Goal: Task Accomplishment & Management: Manage account settings

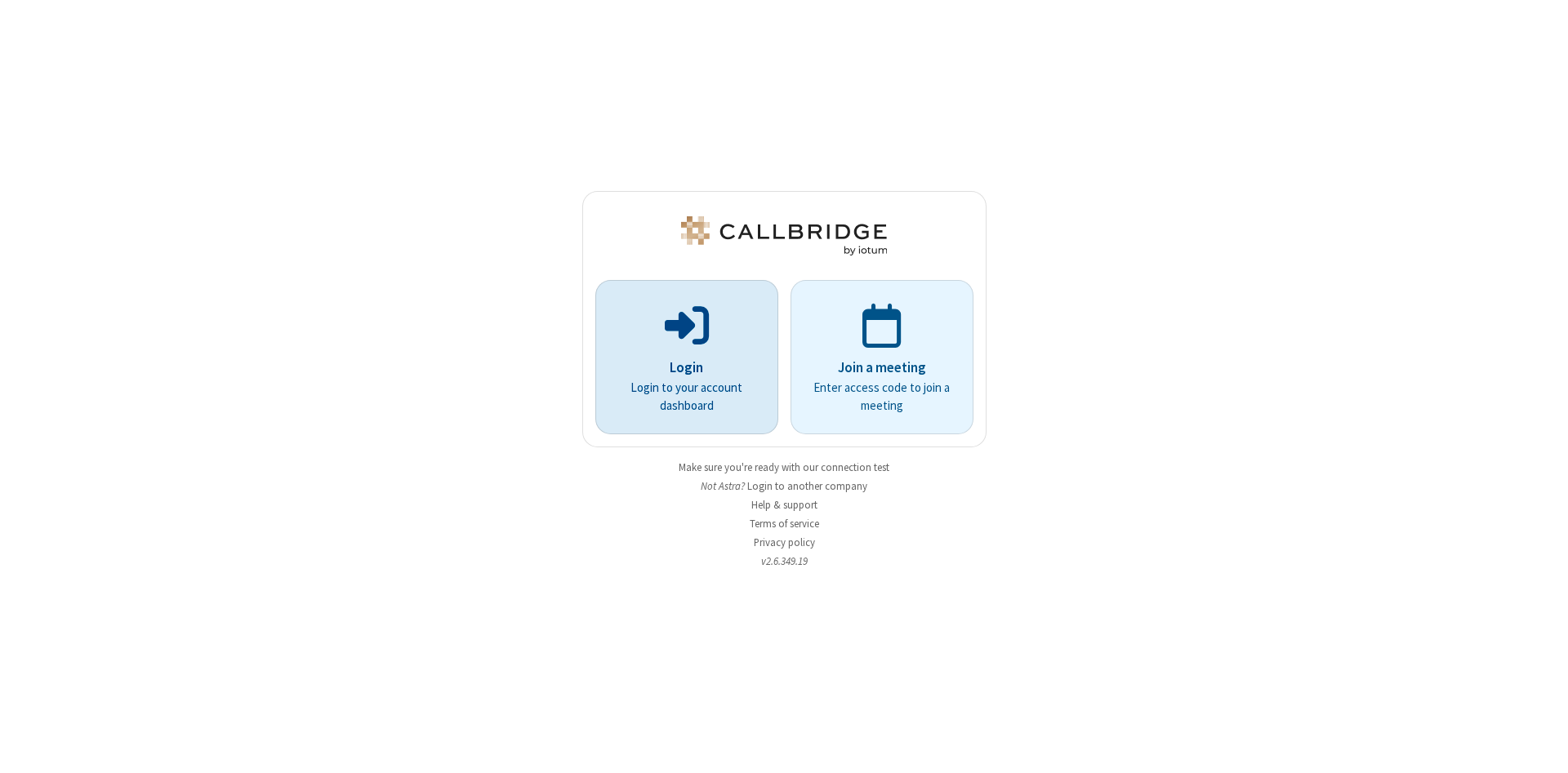
click at [673, 351] on div "Login Login to your account dashboard" at bounding box center [686, 358] width 162 height 141
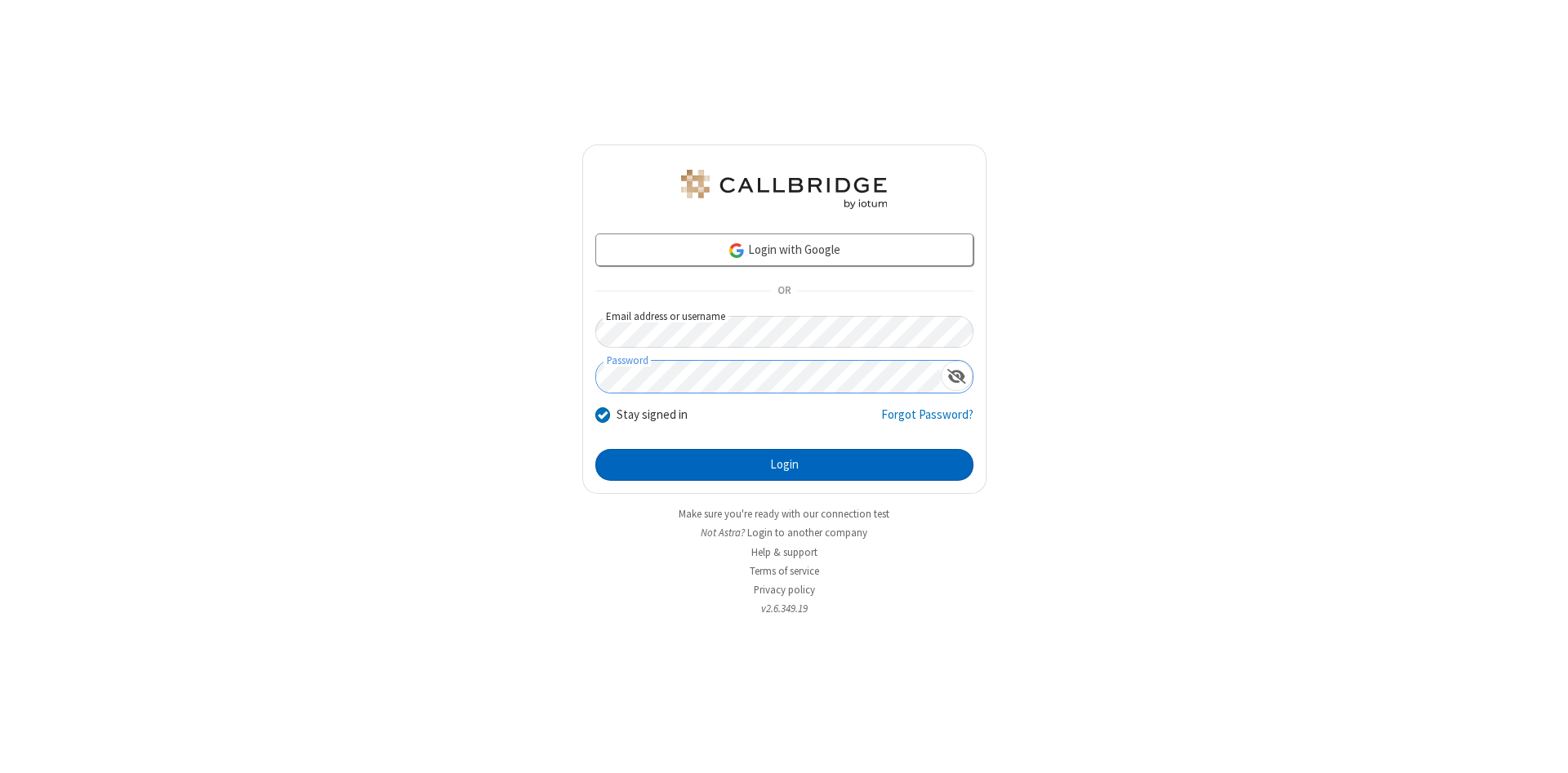
click at [723, 473] on button "Login" at bounding box center [784, 465] width 378 height 33
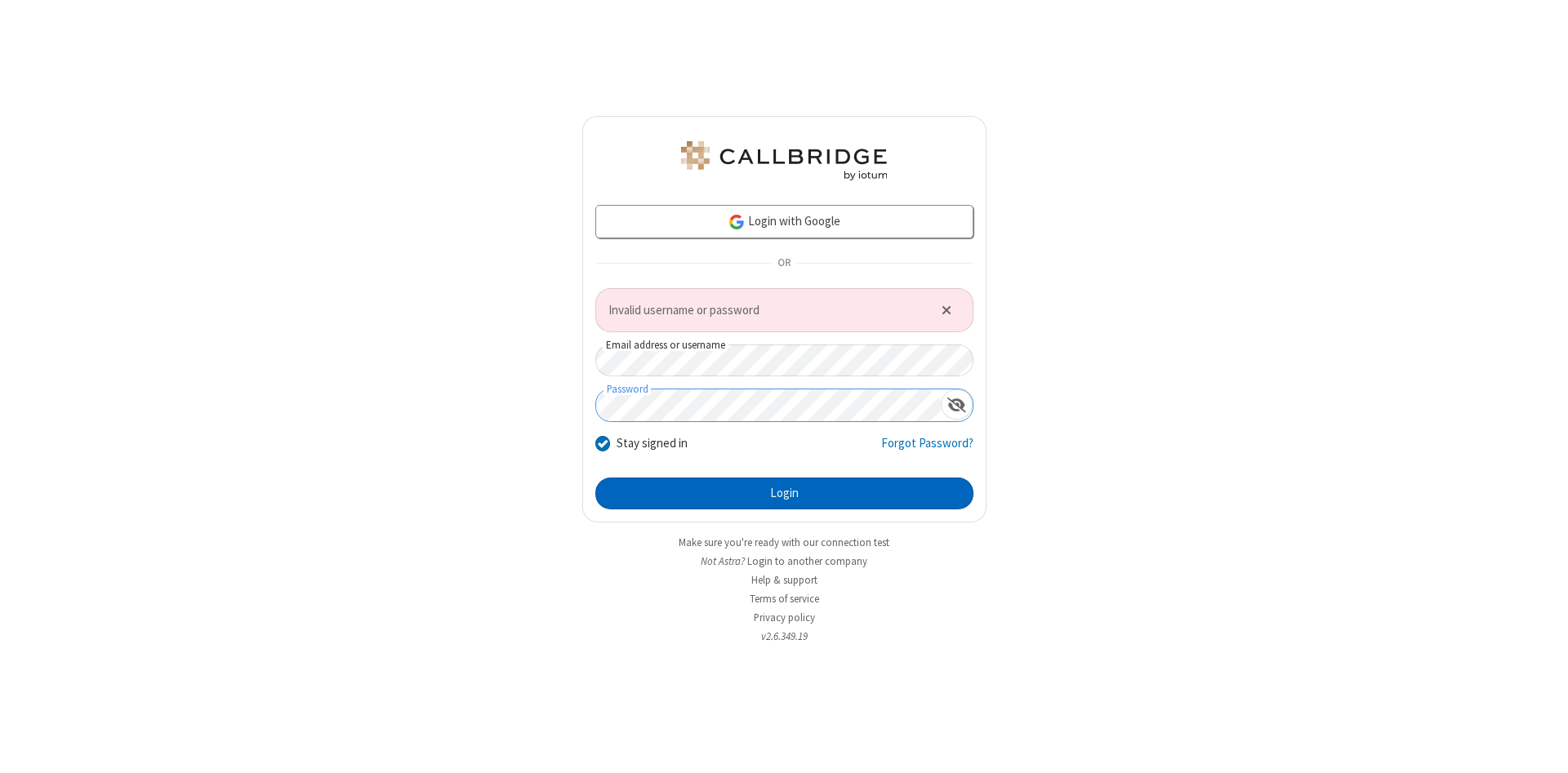
click at [729, 495] on button "Login" at bounding box center [784, 494] width 378 height 33
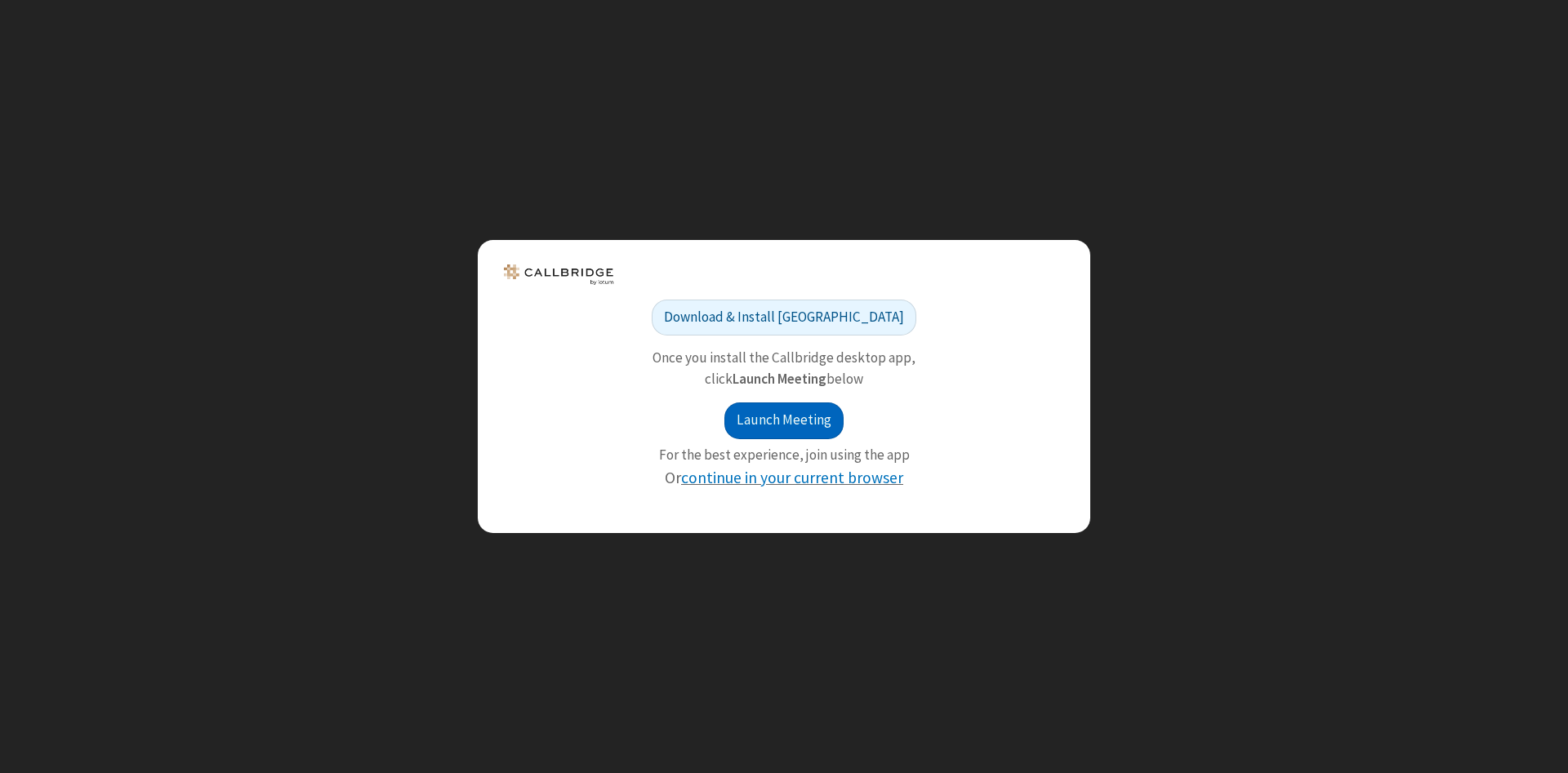
click at [795, 415] on button "Launch Meeting" at bounding box center [783, 421] width 118 height 37
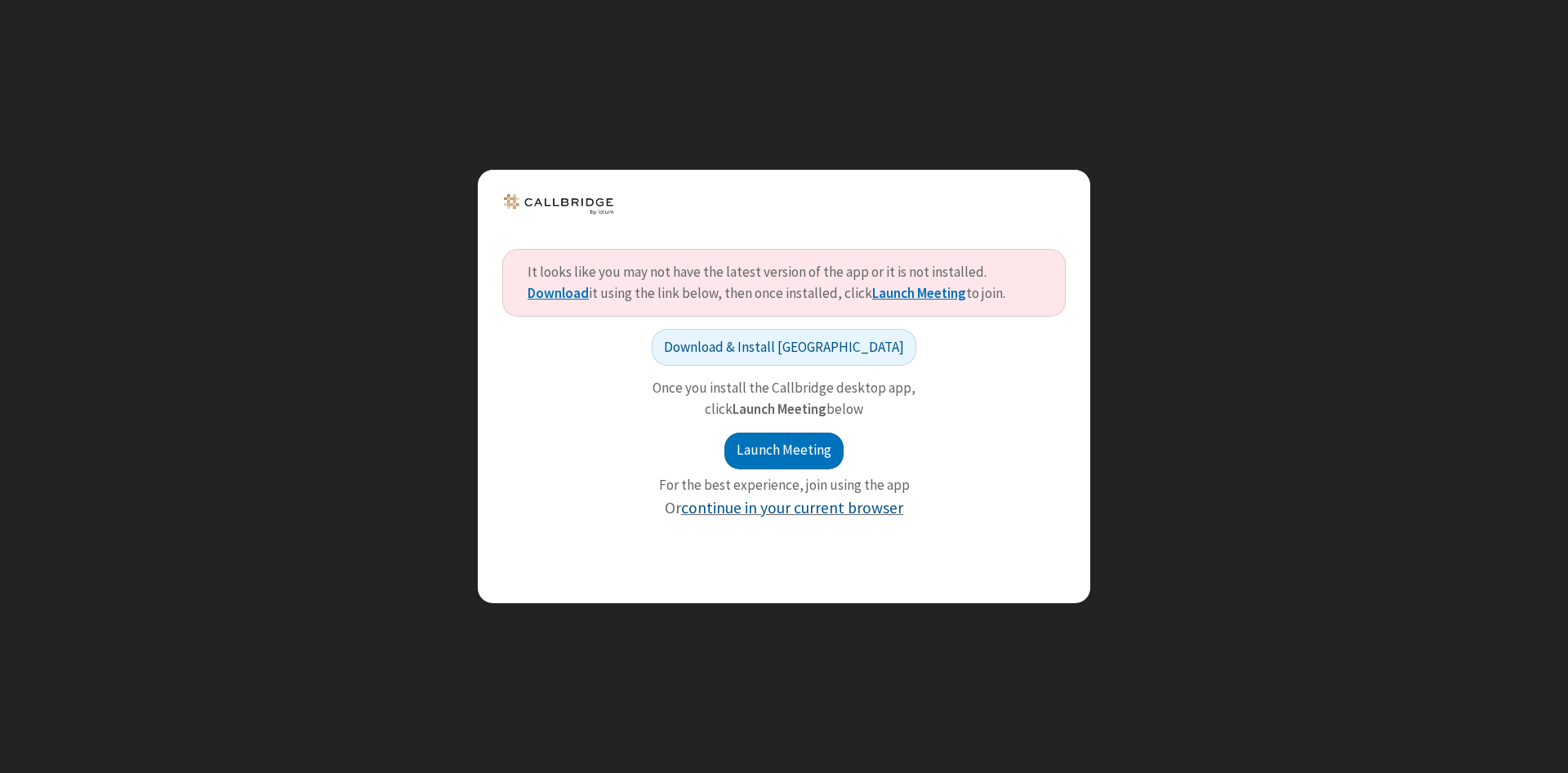
click at [833, 508] on link "continue in your current browser" at bounding box center [792, 508] width 222 height 20
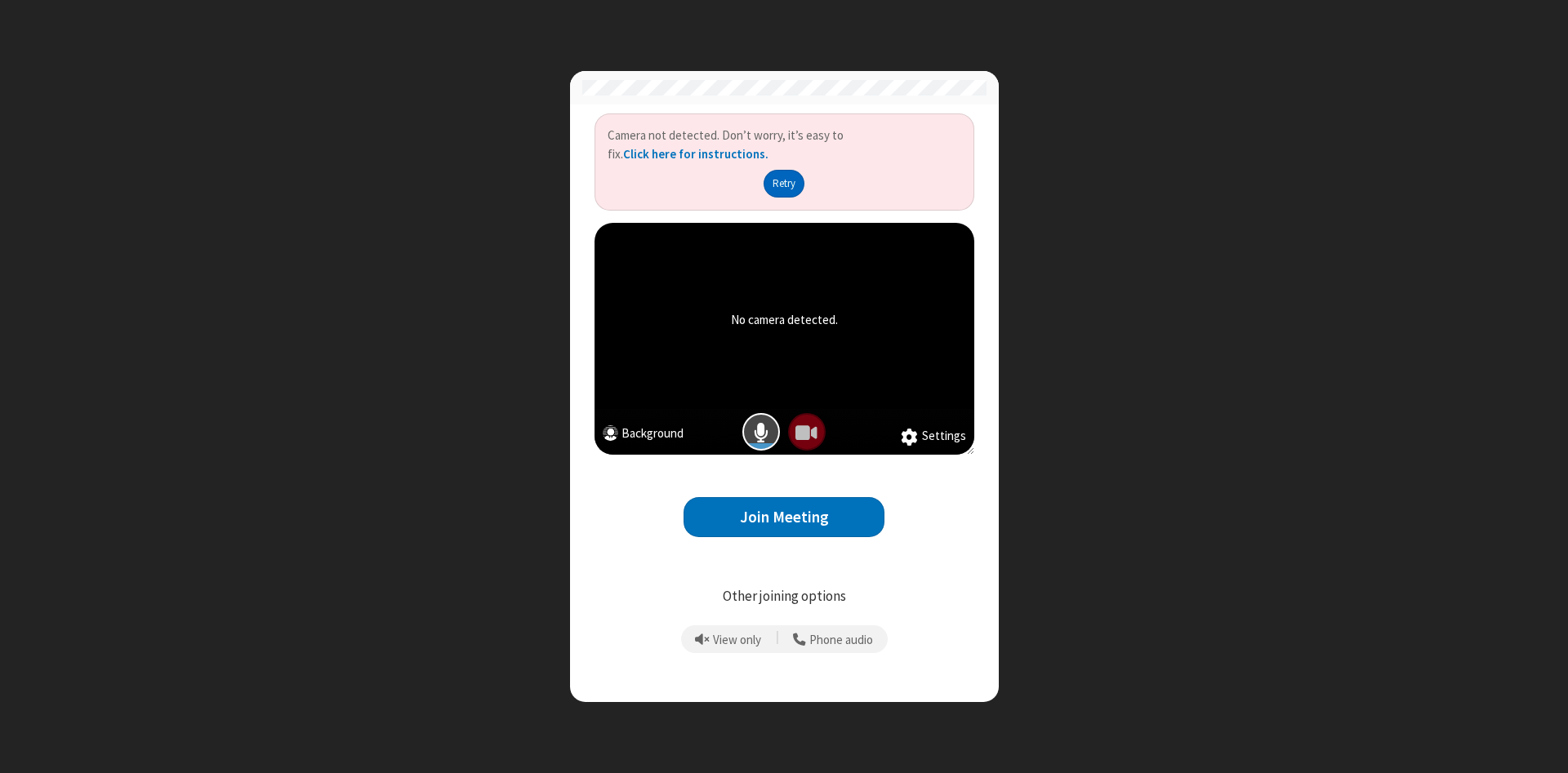
click at [794, 188] on button "Retry" at bounding box center [784, 183] width 42 height 28
click at [757, 526] on button "Join Meeting" at bounding box center [784, 517] width 201 height 40
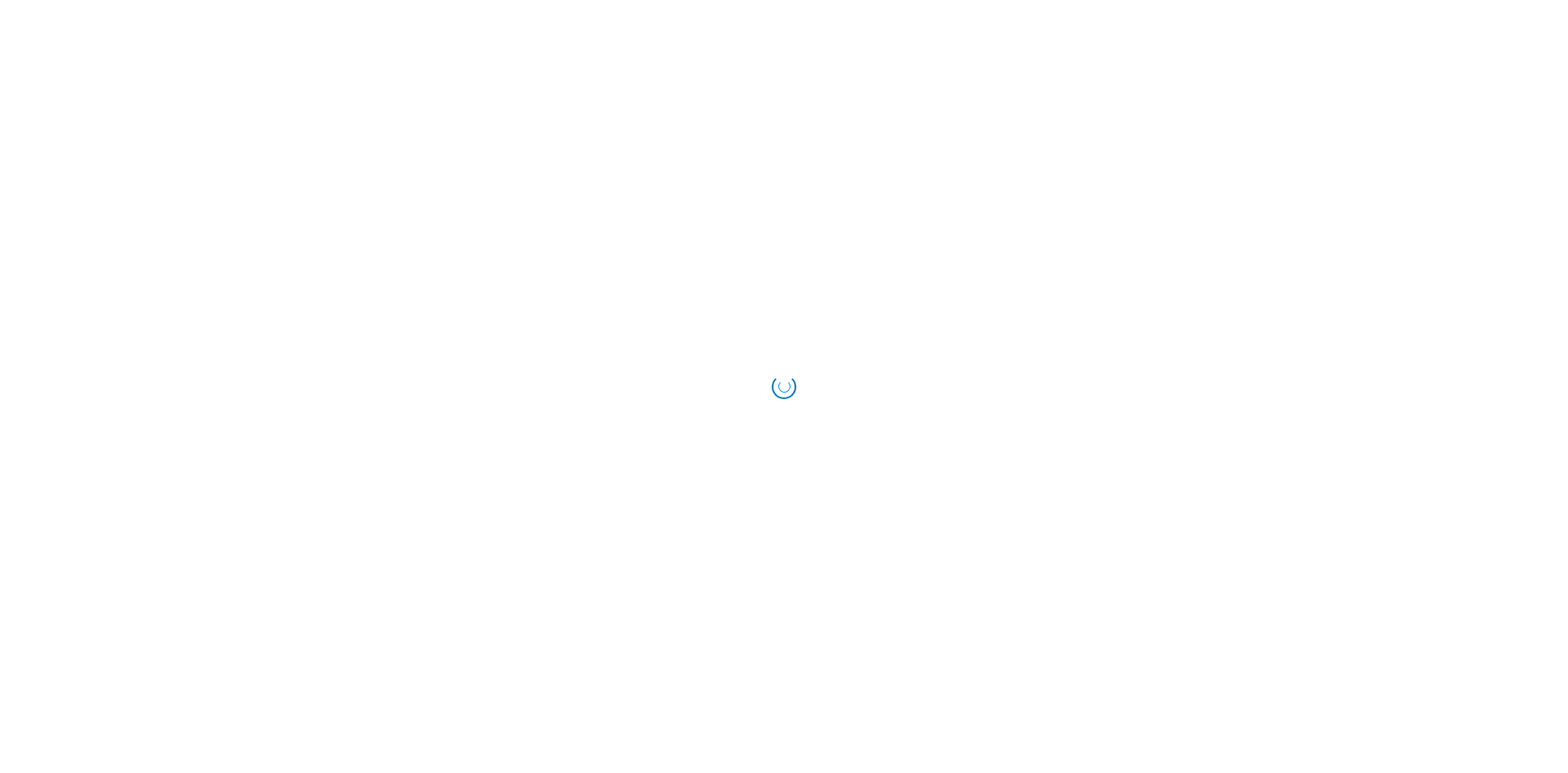
click at [947, 261] on html at bounding box center [784, 386] width 1568 height 773
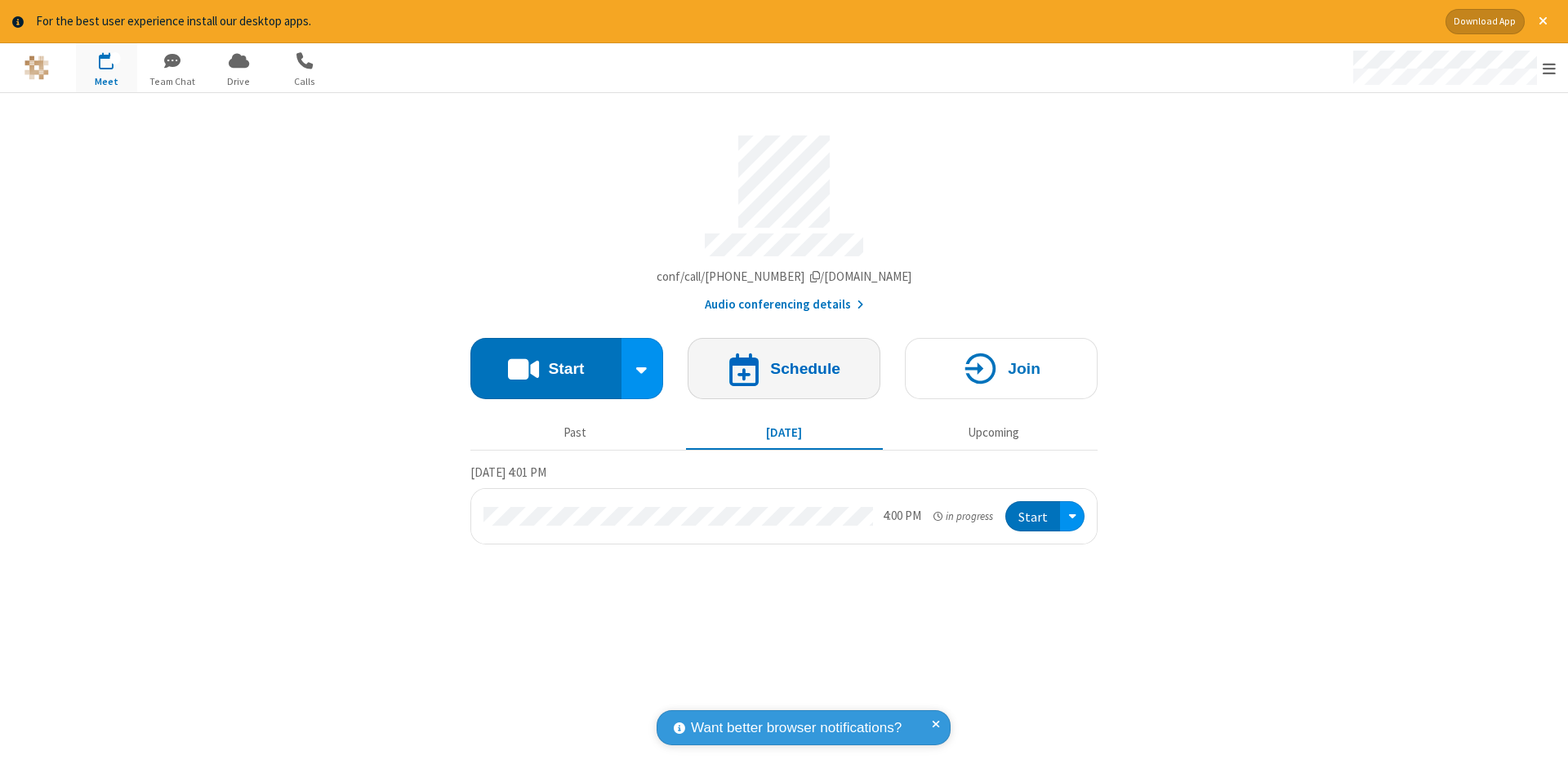
click at [791, 361] on h4 "Schedule" at bounding box center [806, 368] width 70 height 15
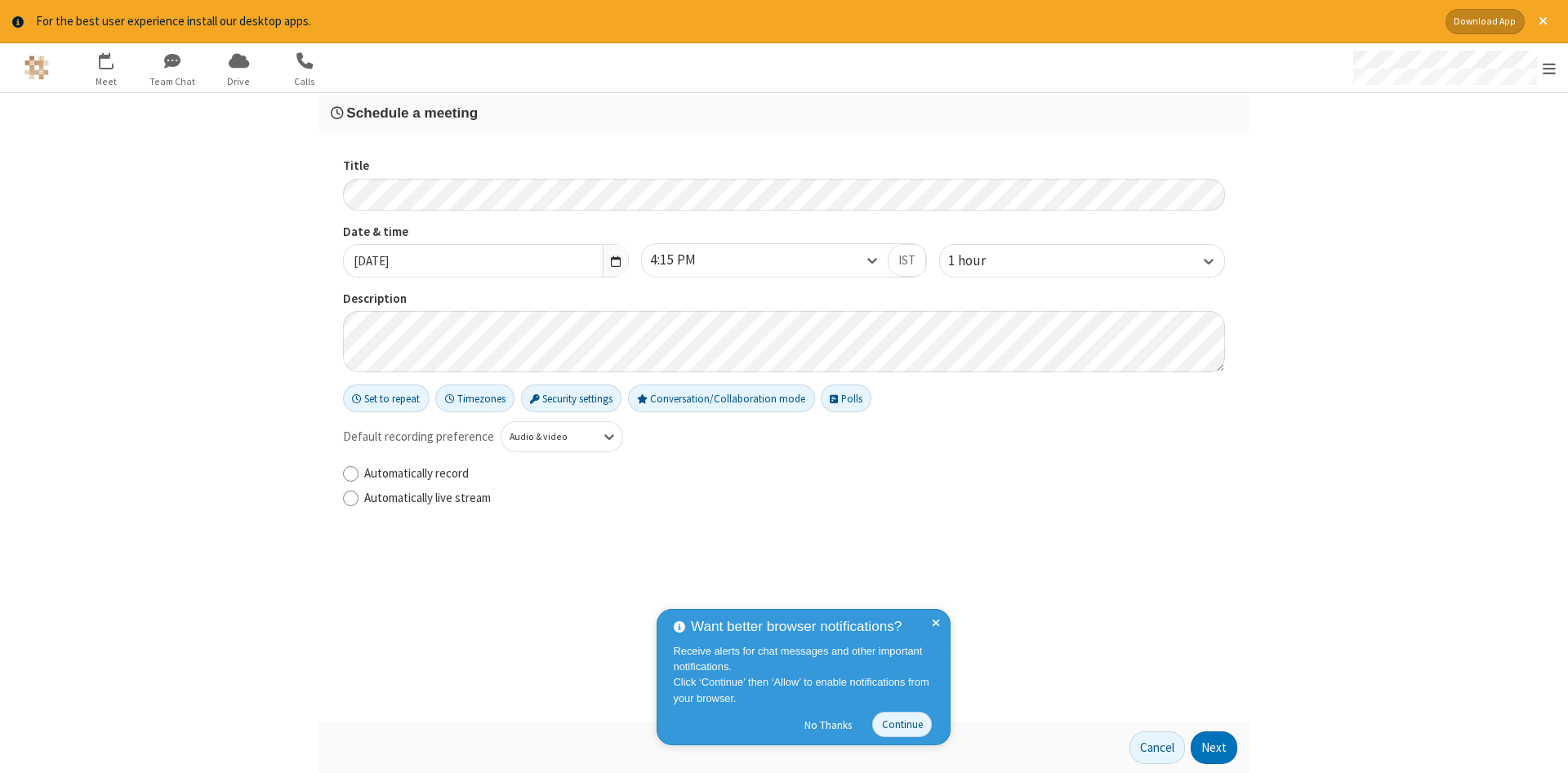
click at [1326, 307] on main "Schedule a meeting Title Date & time Wed, Aug 20, 2025 4:15 PM IST 1 hour Descr…" at bounding box center [784, 433] width 1568 height 681
click at [583, 401] on button "Security settings" at bounding box center [572, 398] width 101 height 28
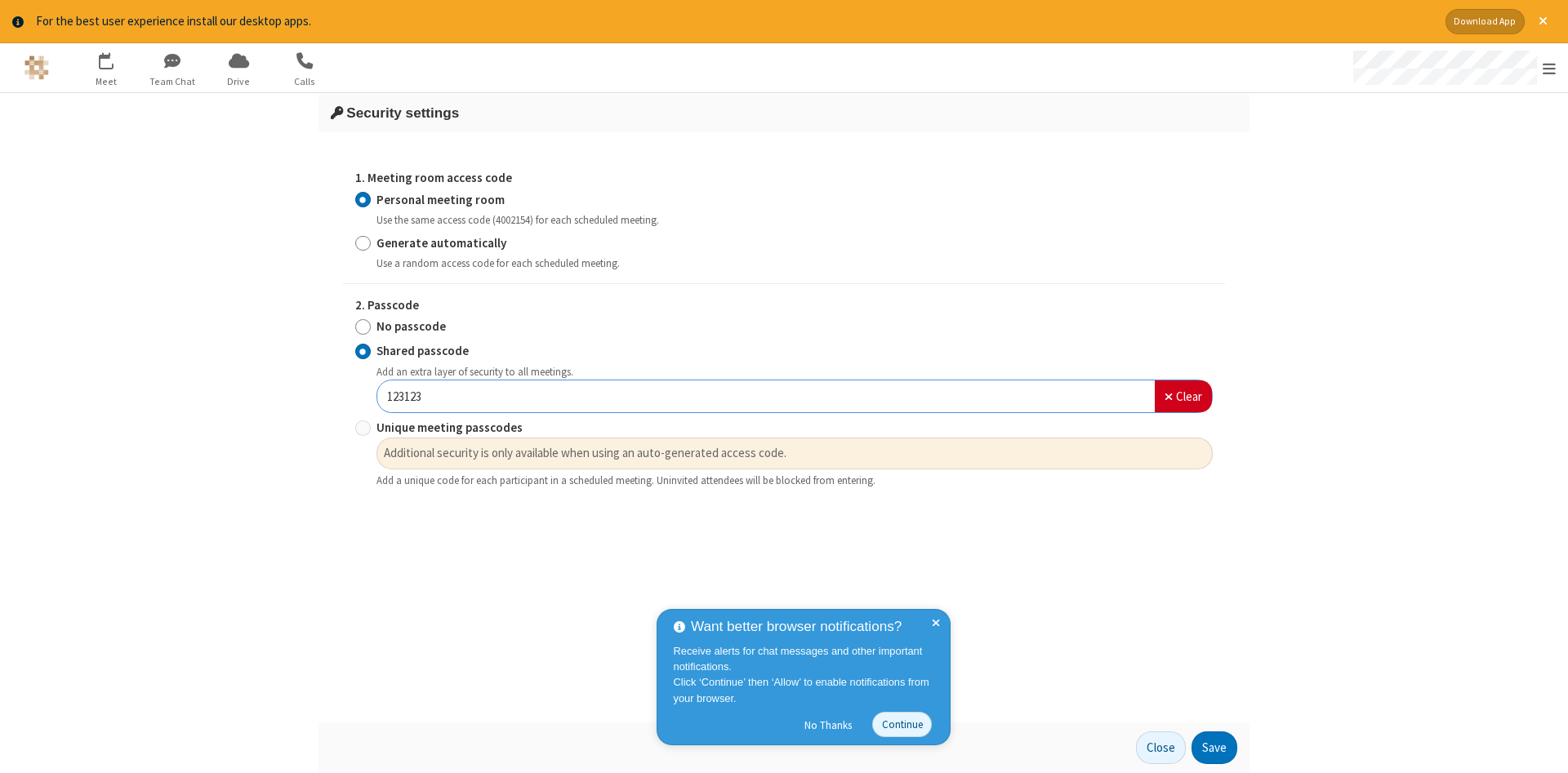
click at [402, 326] on strong "No passcode" at bounding box center [411, 326] width 70 height 15
click at [371, 326] on input "No passcode" at bounding box center [362, 327] width 15 height 17
radio input "true"
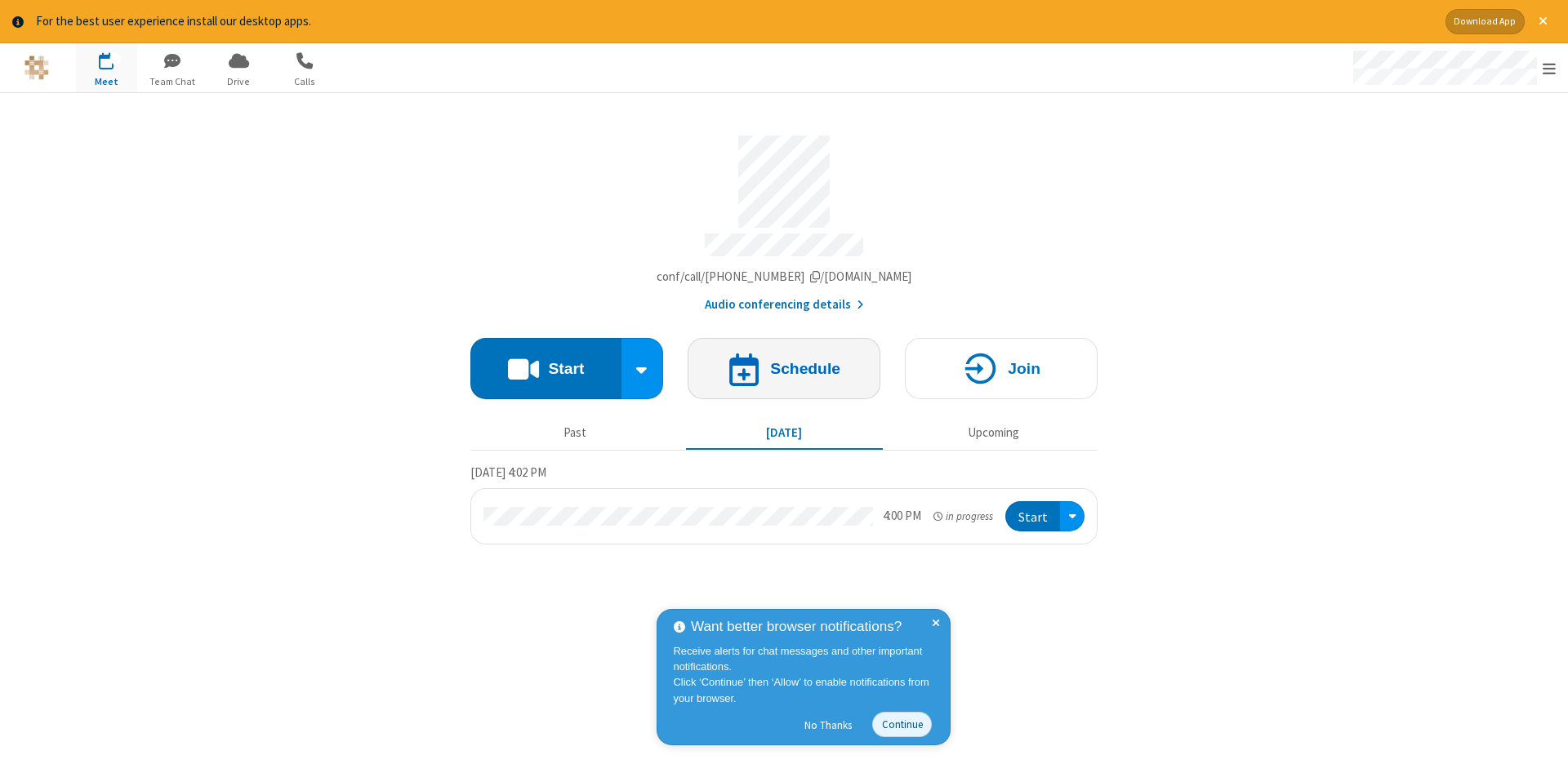
click at [779, 363] on h4 "Schedule" at bounding box center [806, 368] width 70 height 15
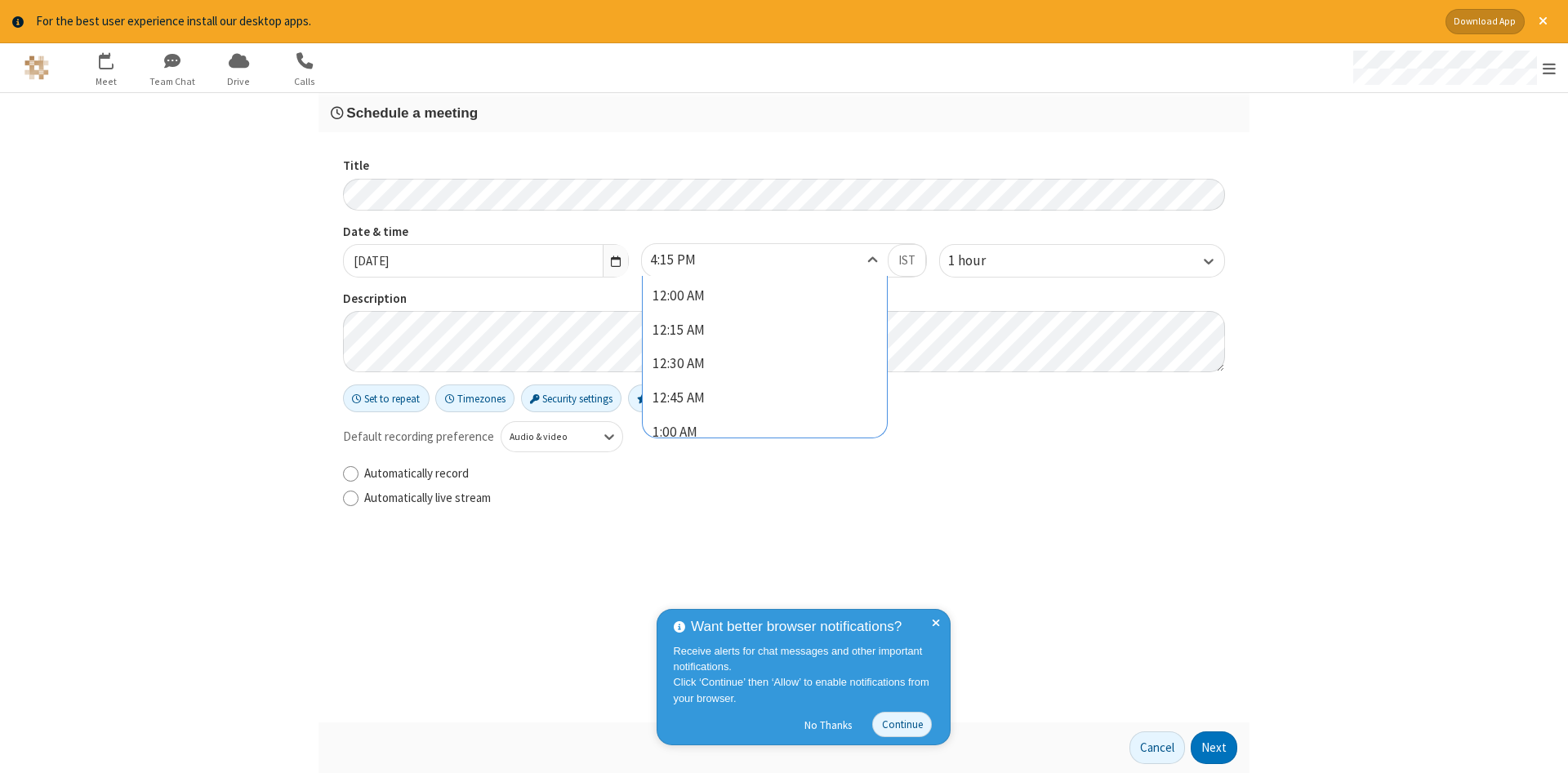
scroll to position [2101, 0]
click at [799, 260] on div "4:15 PM" at bounding box center [765, 260] width 246 height 33
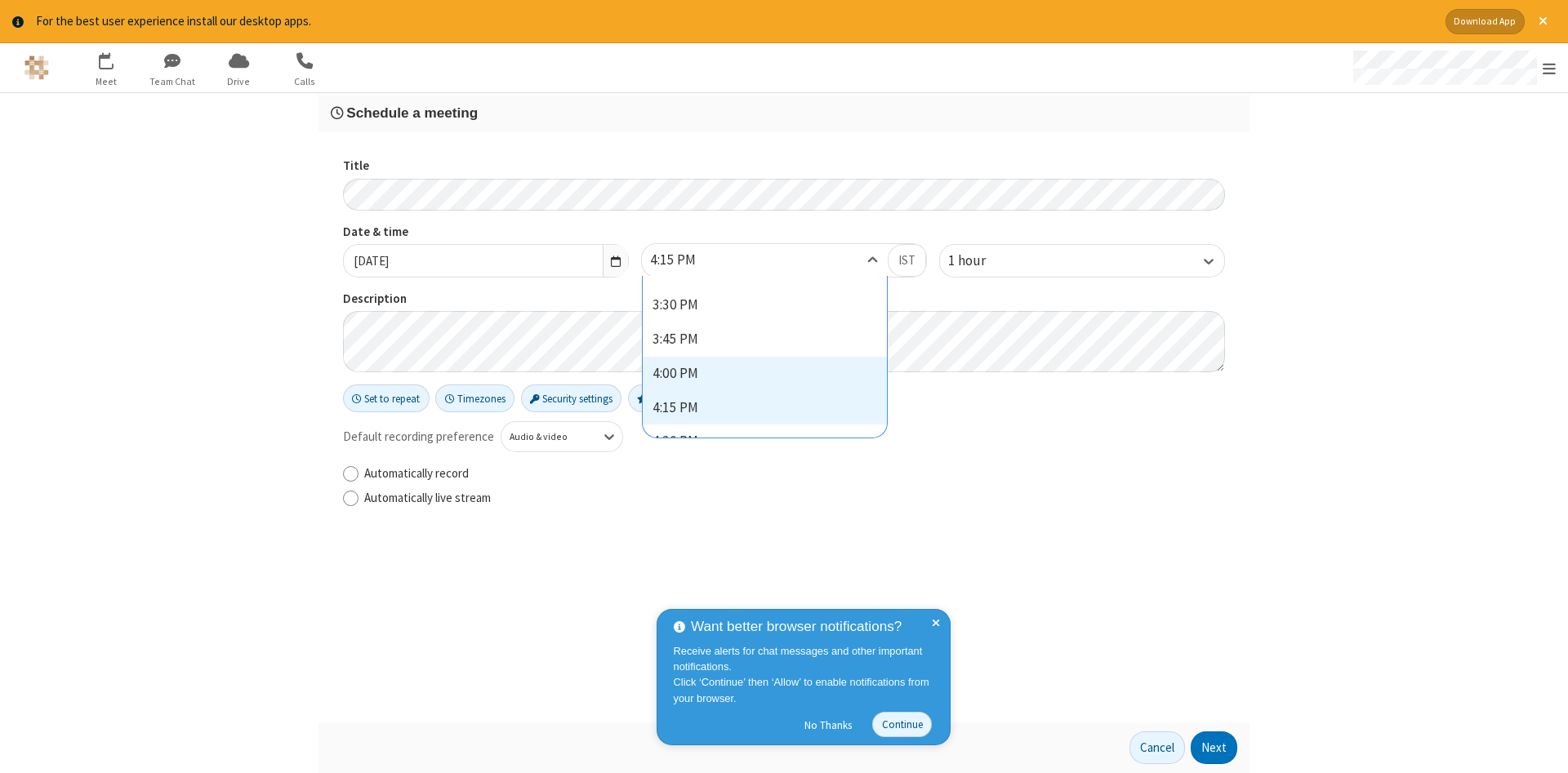
click at [710, 375] on div "4:00 PM" at bounding box center [765, 374] width 244 height 34
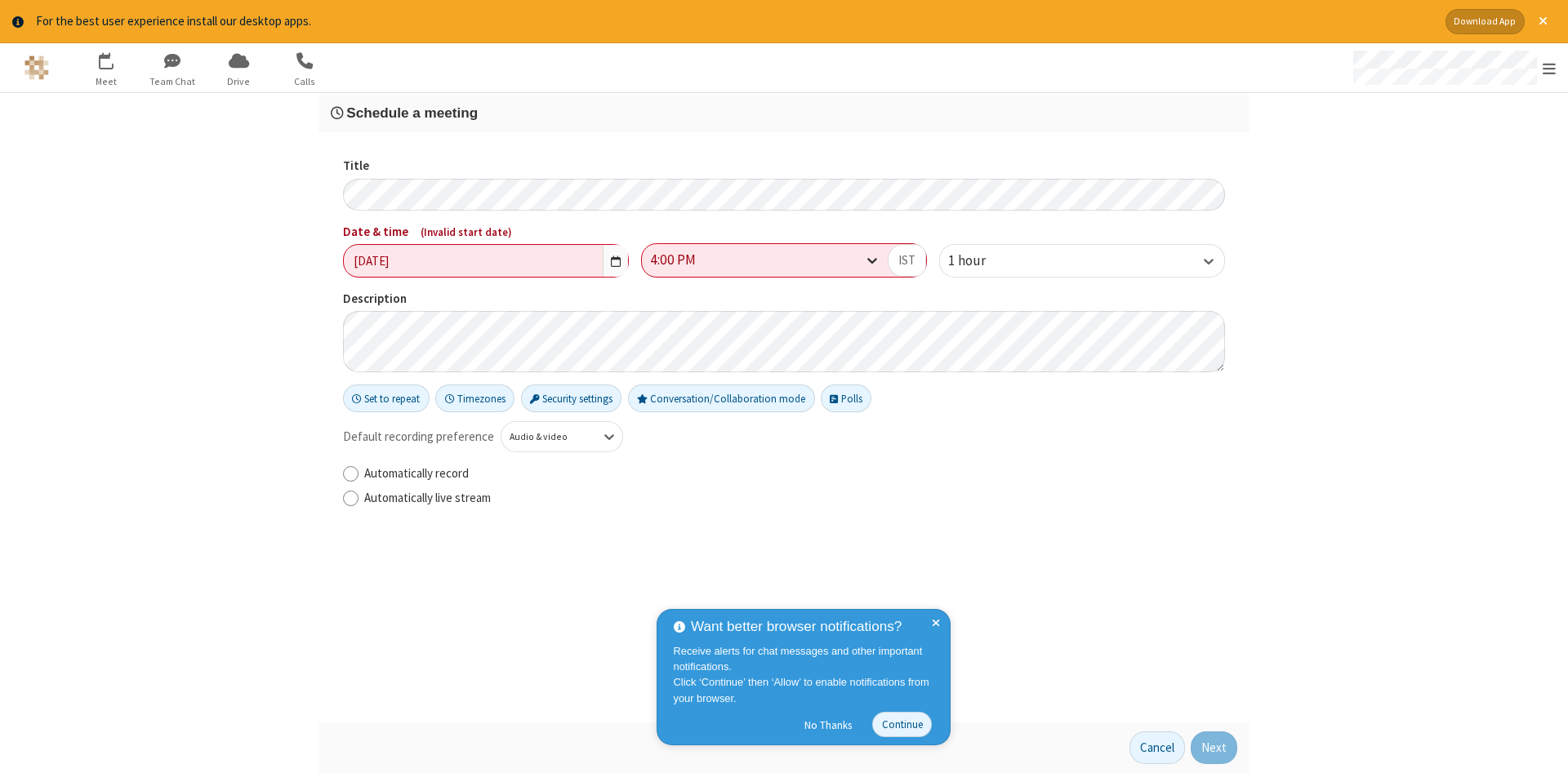
click at [874, 259] on icon at bounding box center [873, 260] width 16 height 16
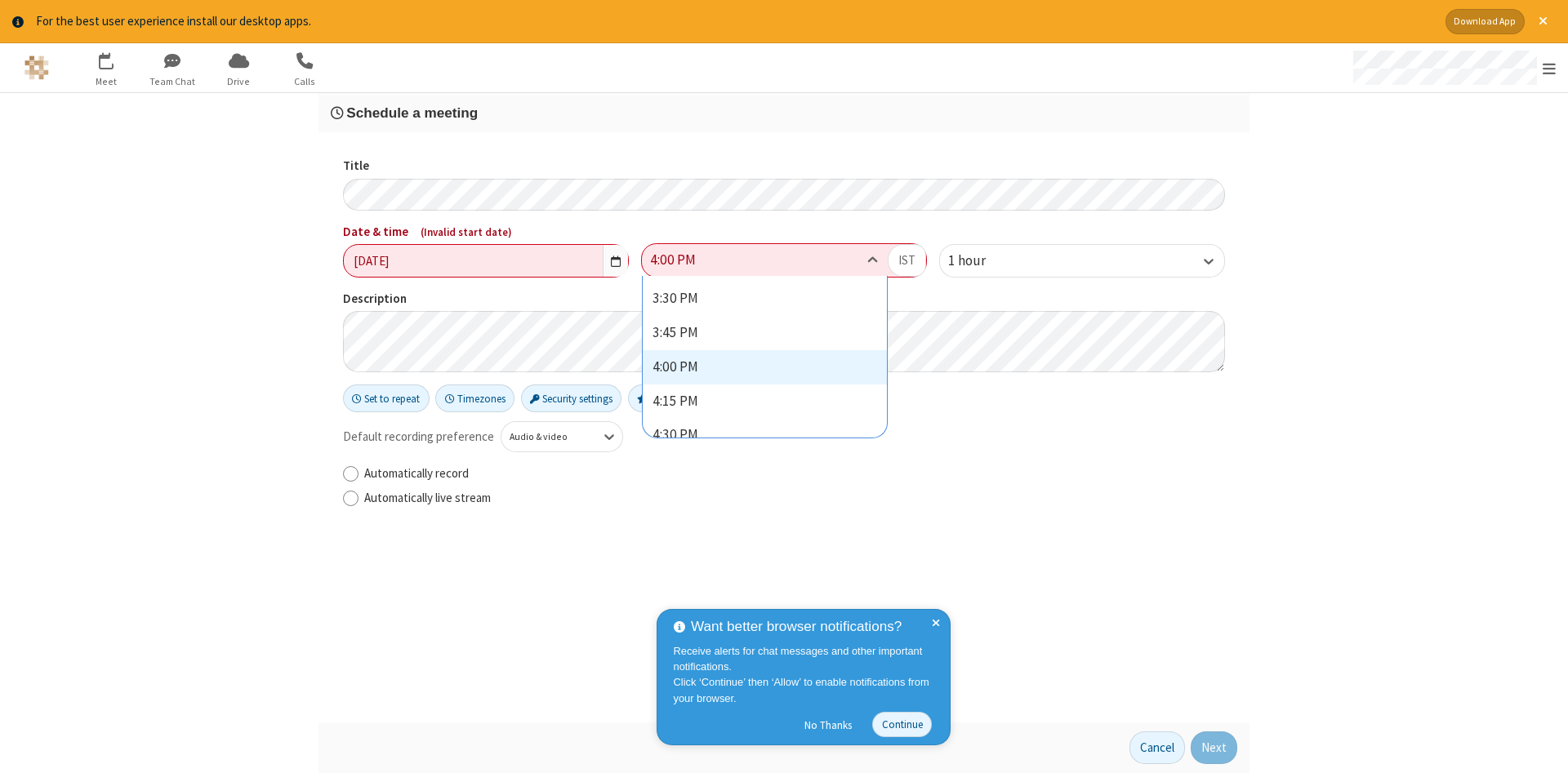
scroll to position [2175, 0]
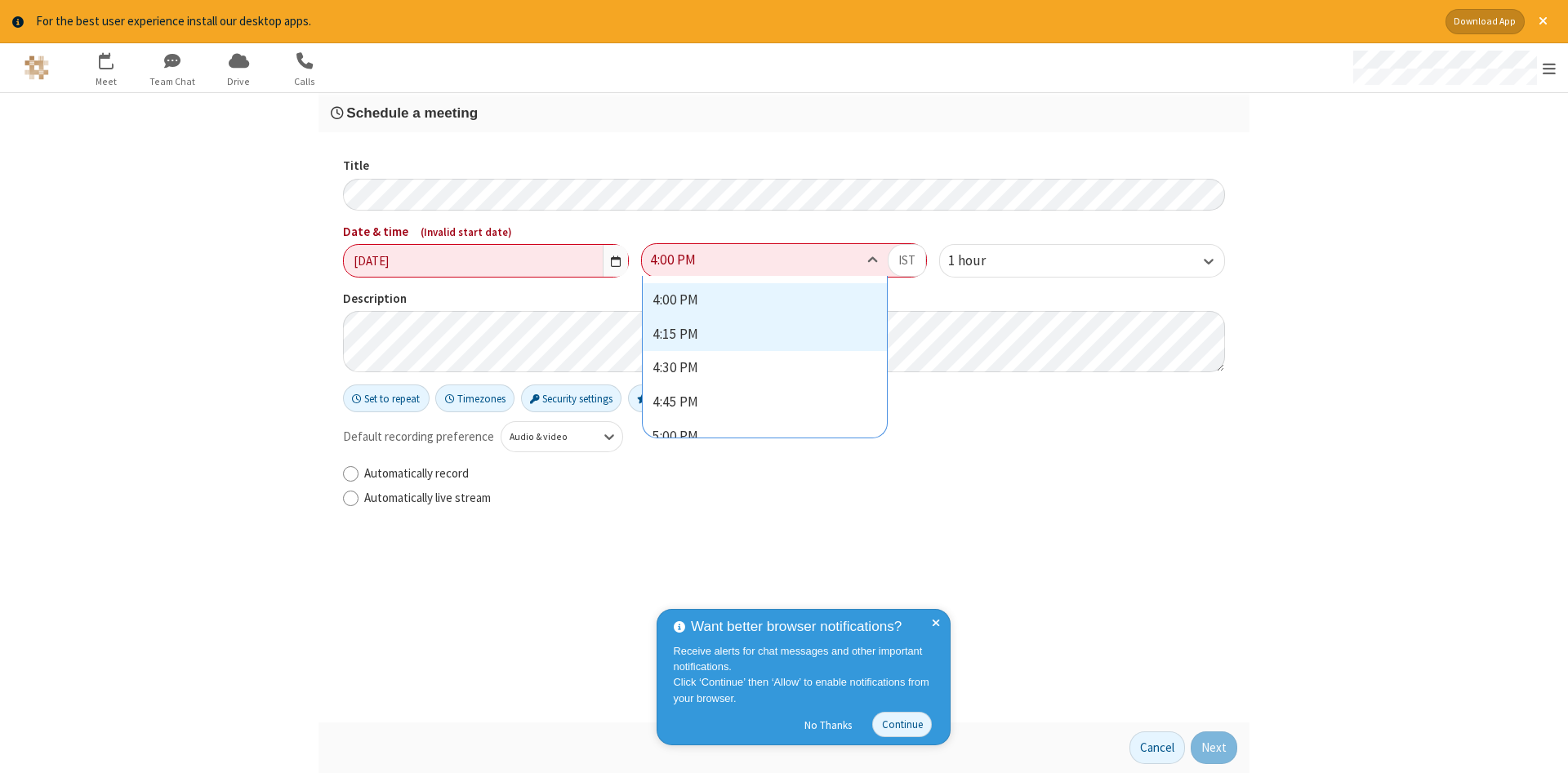
click at [731, 340] on div "4:15 PM" at bounding box center [765, 335] width 244 height 34
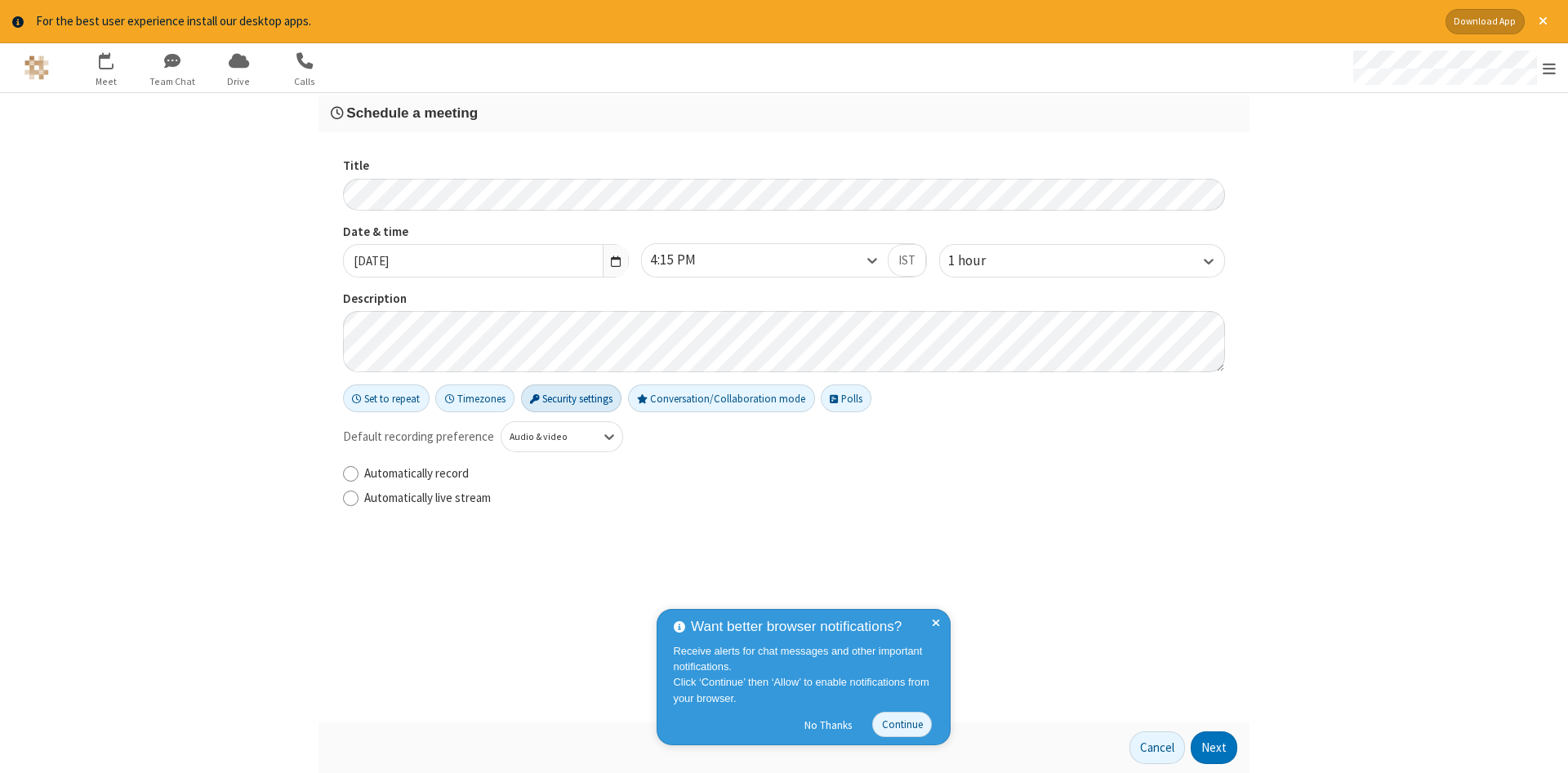
click at [565, 398] on button "Security settings" at bounding box center [572, 398] width 101 height 28
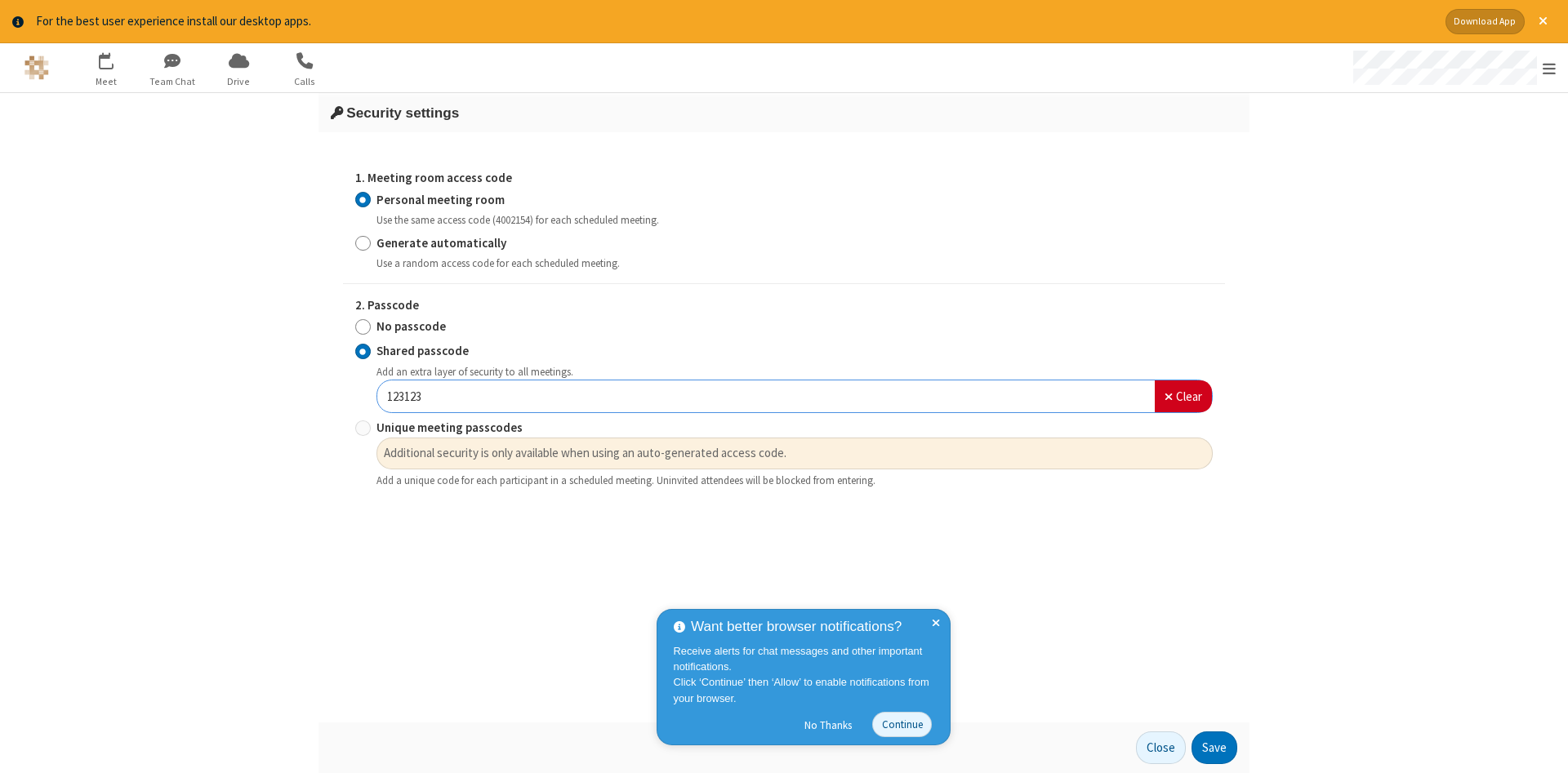
click at [379, 322] on strong "No passcode" at bounding box center [411, 326] width 70 height 15
click at [371, 322] on input "No passcode" at bounding box center [362, 327] width 15 height 17
radio input "true"
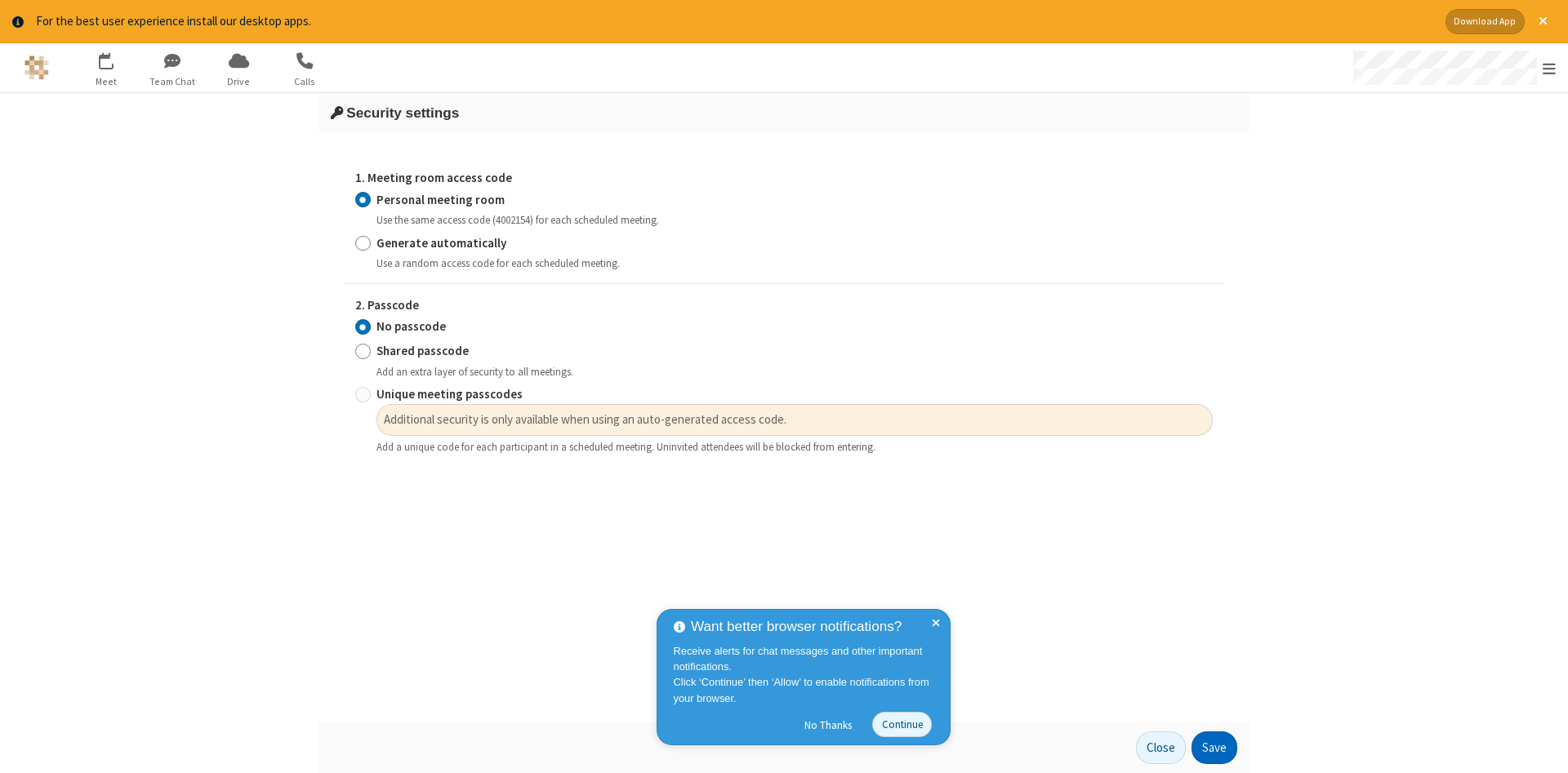
click at [1221, 747] on button "Save" at bounding box center [1214, 748] width 46 height 33
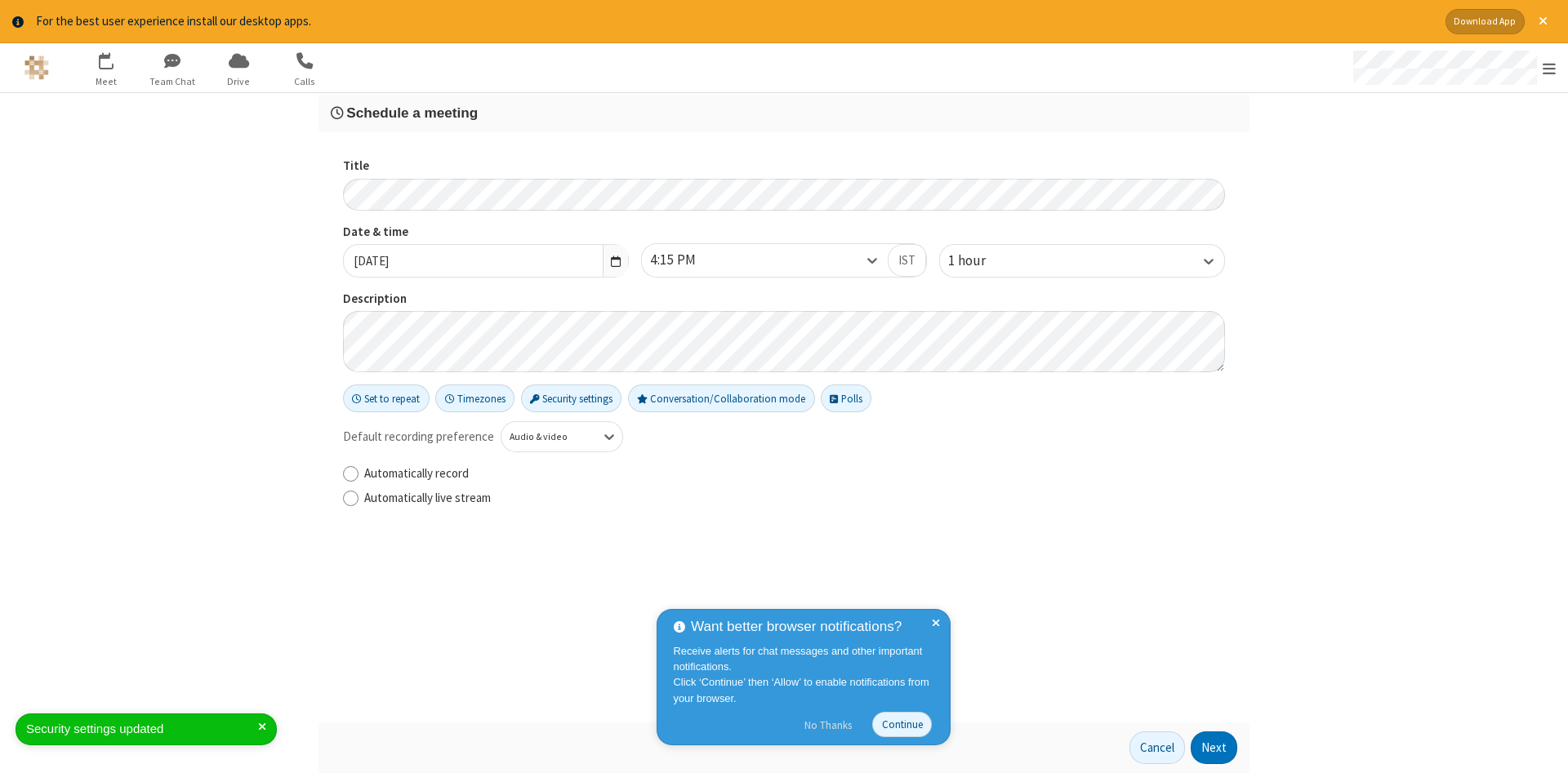
click at [837, 722] on button "No Thanks" at bounding box center [828, 724] width 64 height 26
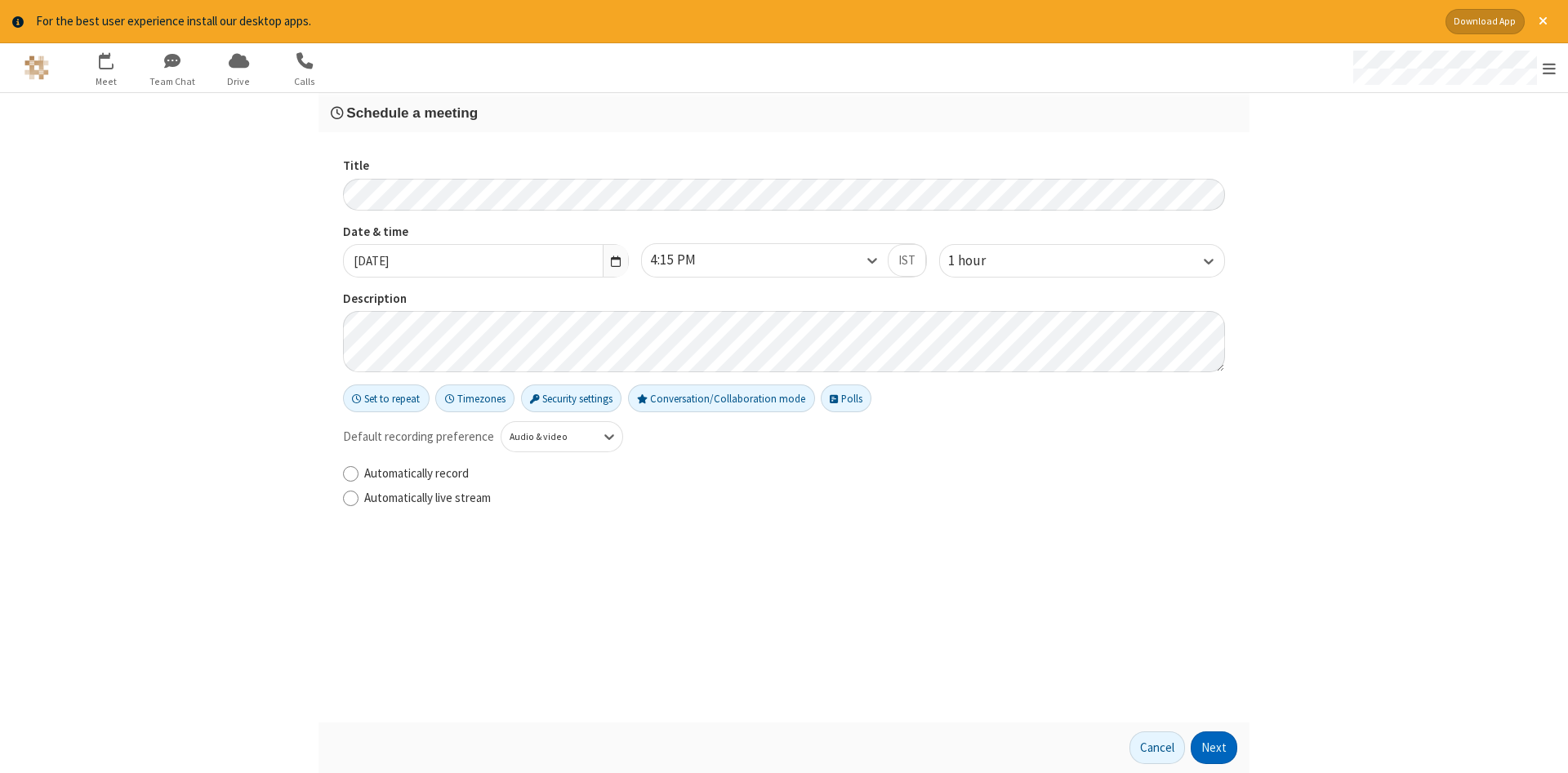
click at [1219, 745] on button "Next" at bounding box center [1214, 748] width 47 height 33
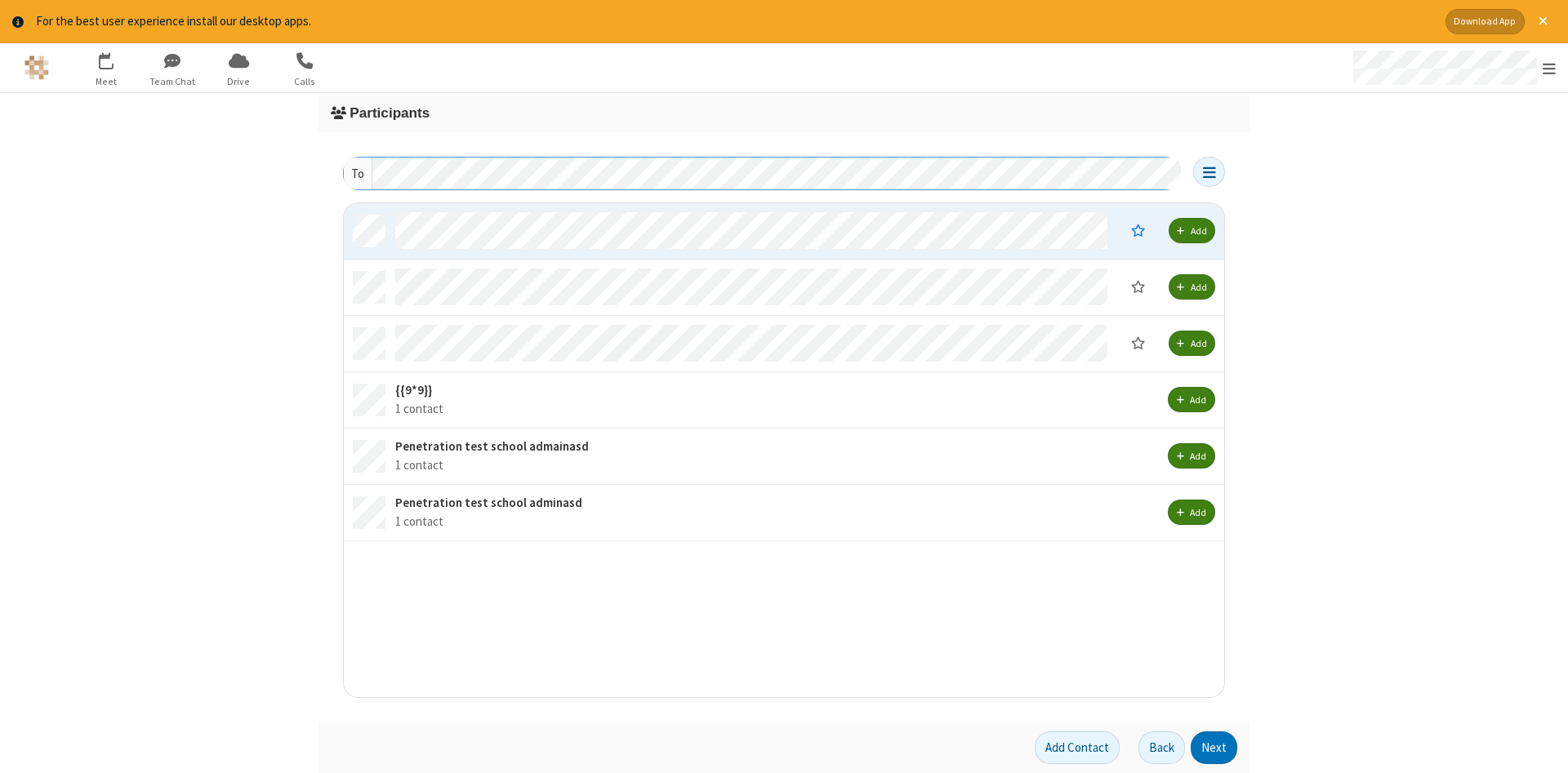
scroll to position [494, 881]
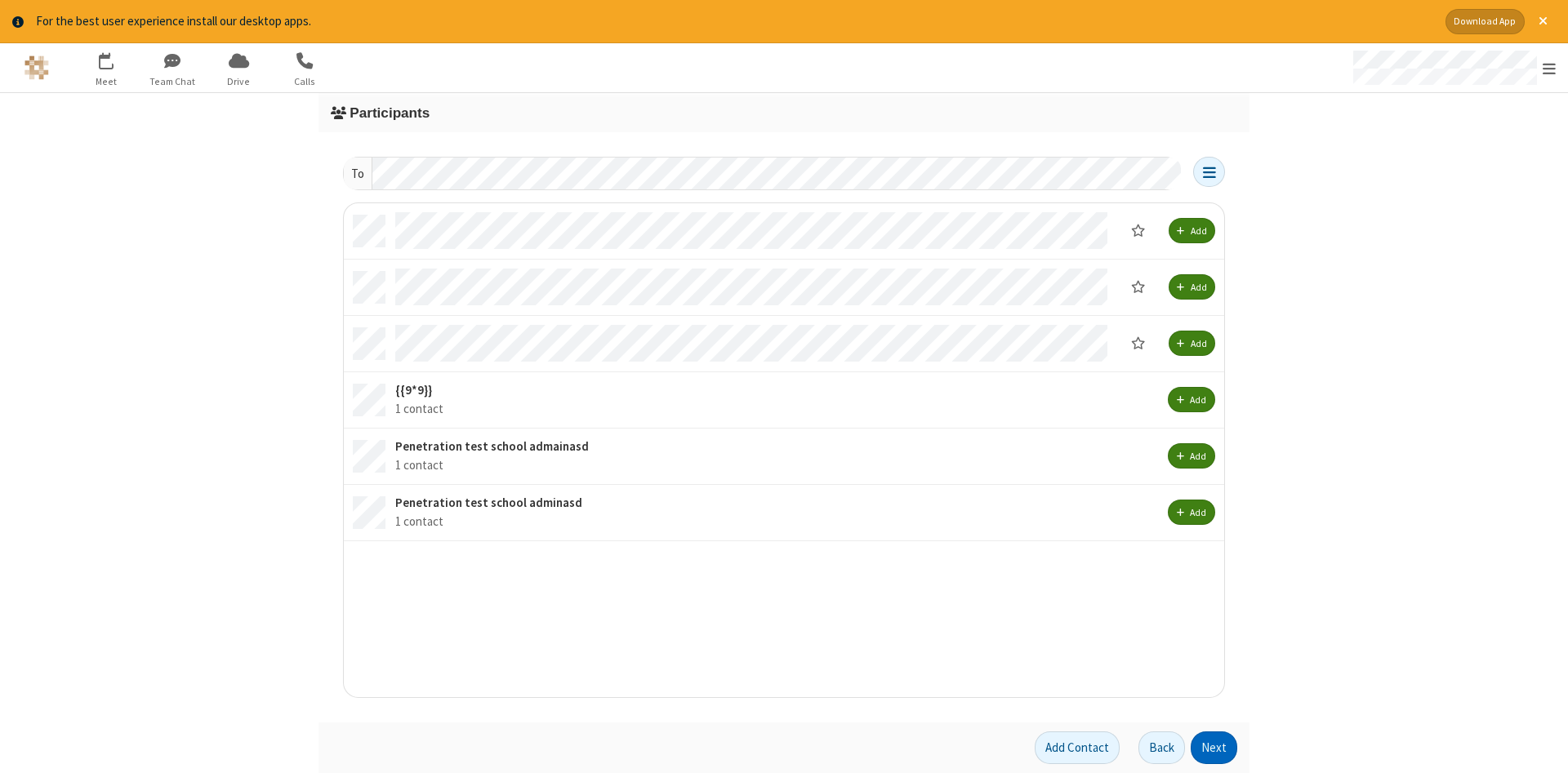
click at [1220, 750] on button "Next" at bounding box center [1214, 748] width 47 height 33
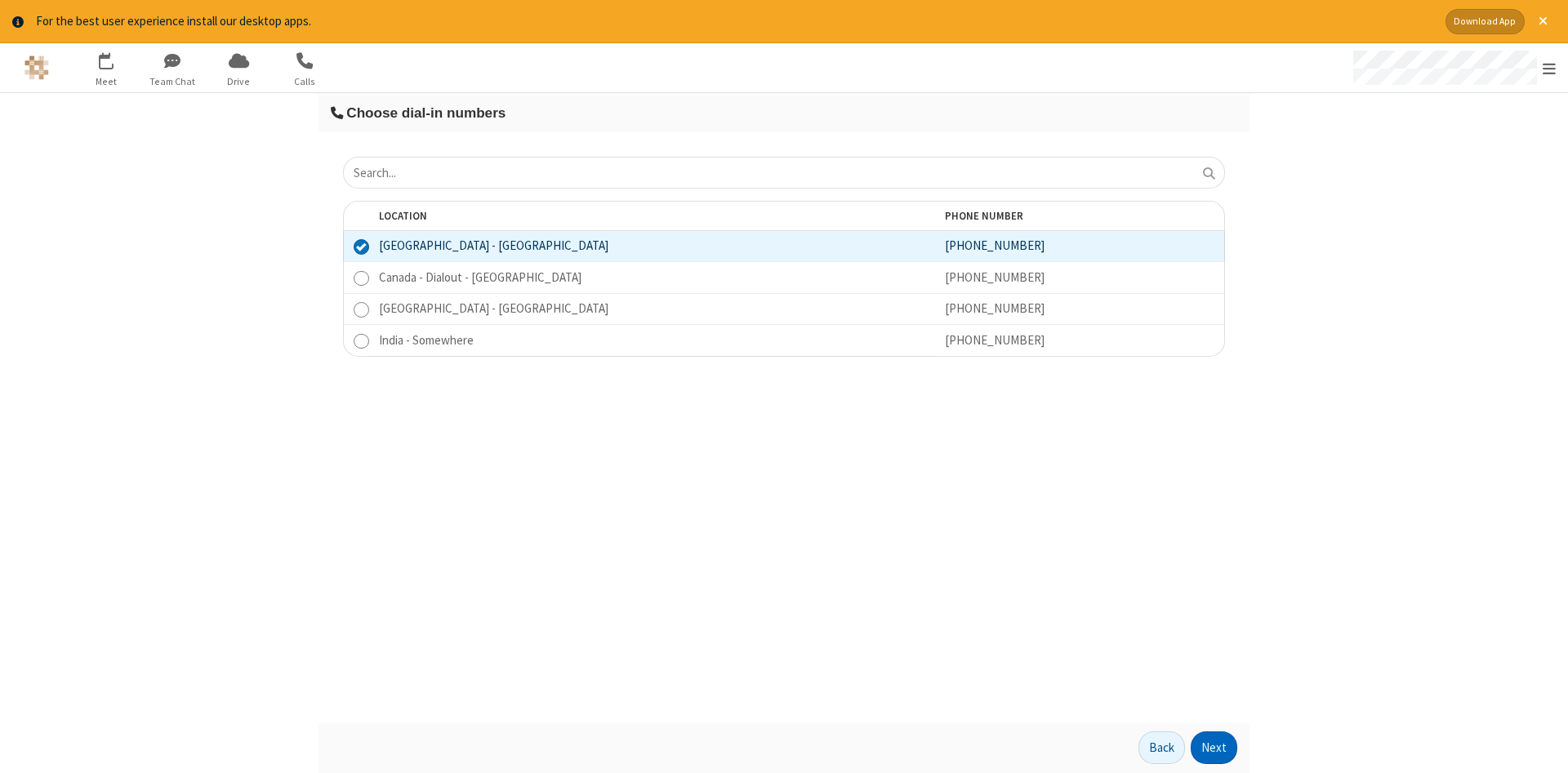
click at [1232, 752] on button "Next" at bounding box center [1214, 748] width 47 height 33
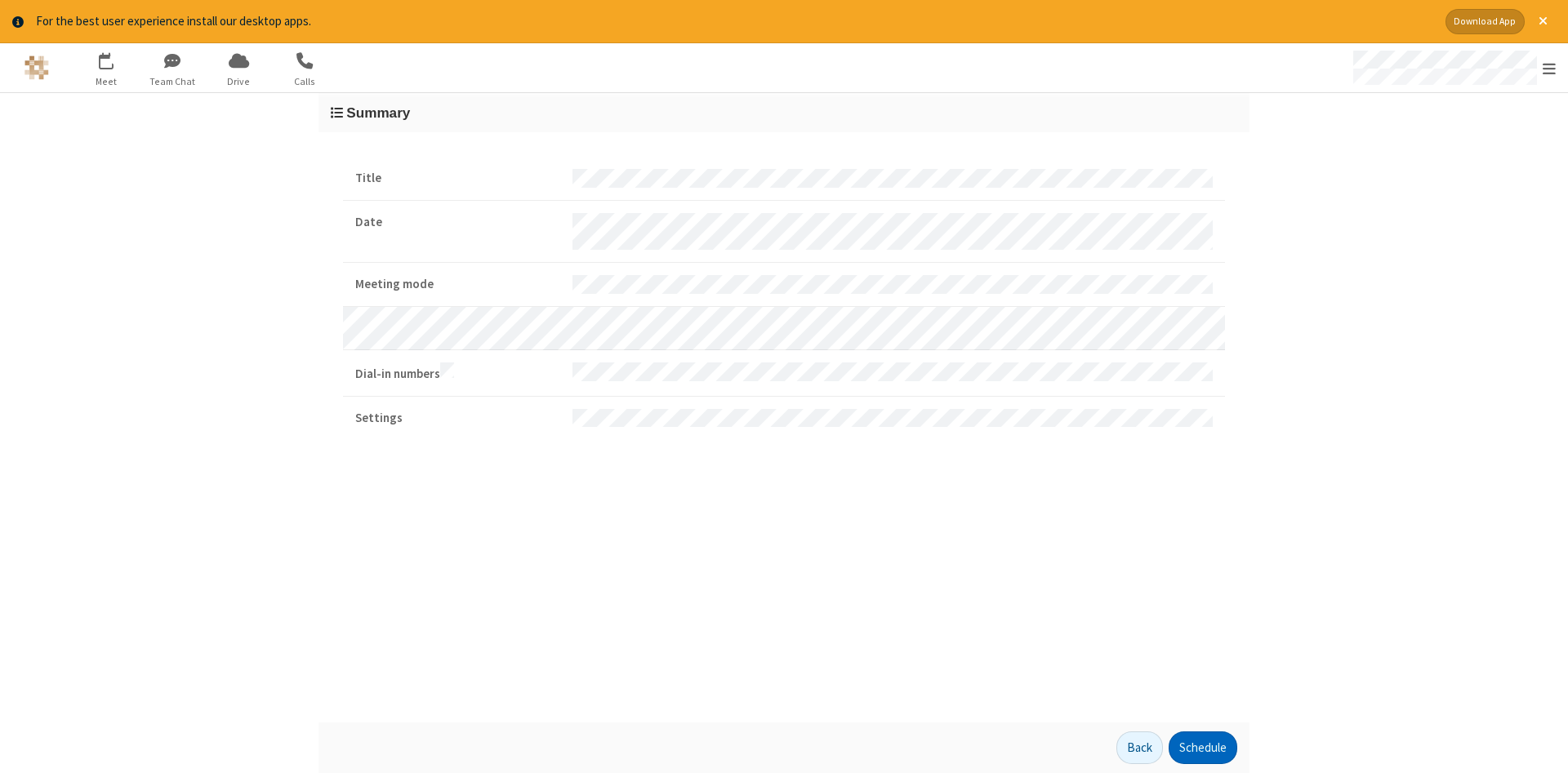
click at [1231, 752] on button "Schedule" at bounding box center [1203, 748] width 69 height 33
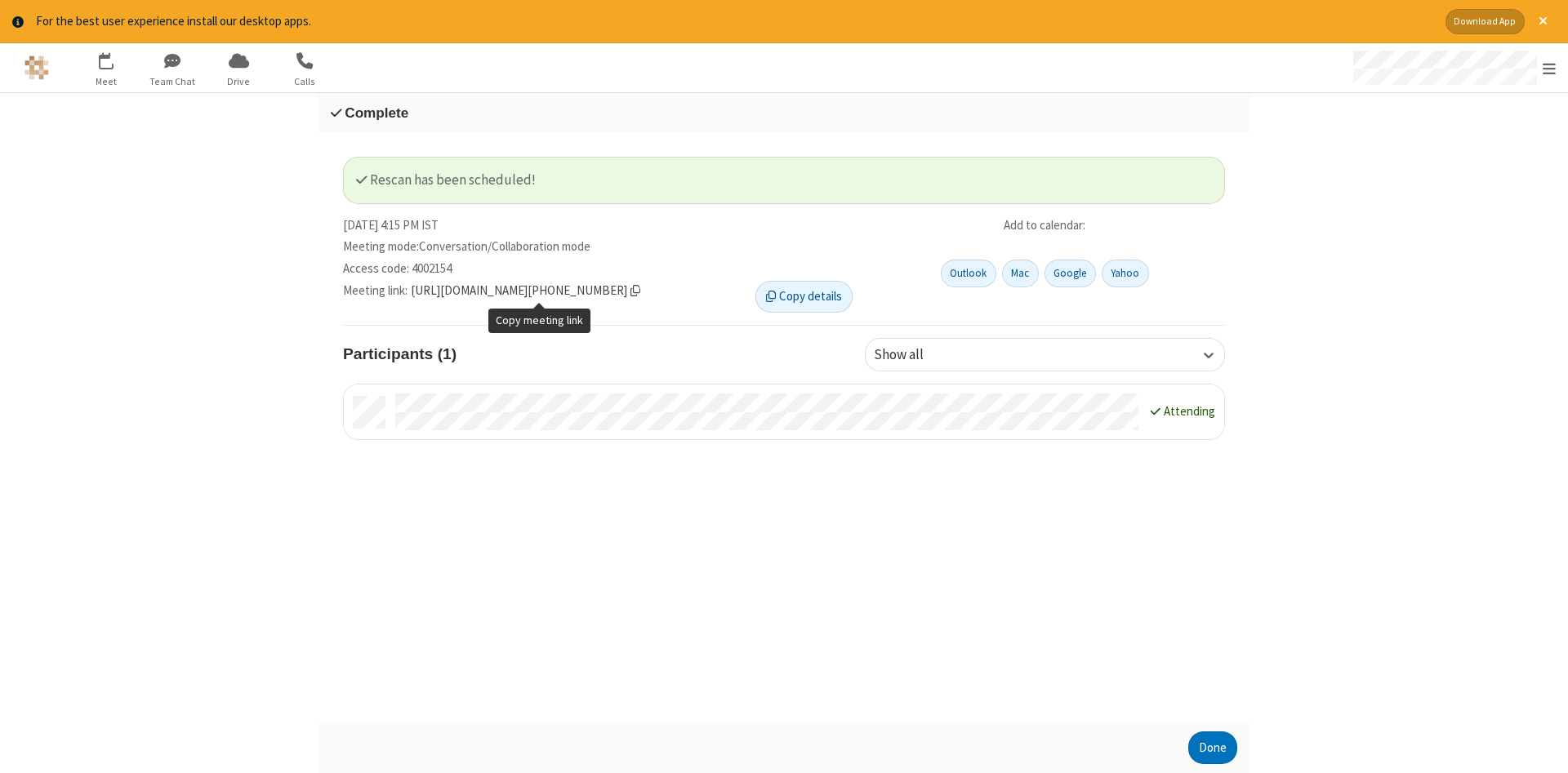
click at [640, 289] on span "Copy meeting link" at bounding box center [635, 291] width 10 height 13
click at [1227, 748] on button "Done" at bounding box center [1213, 748] width 49 height 33
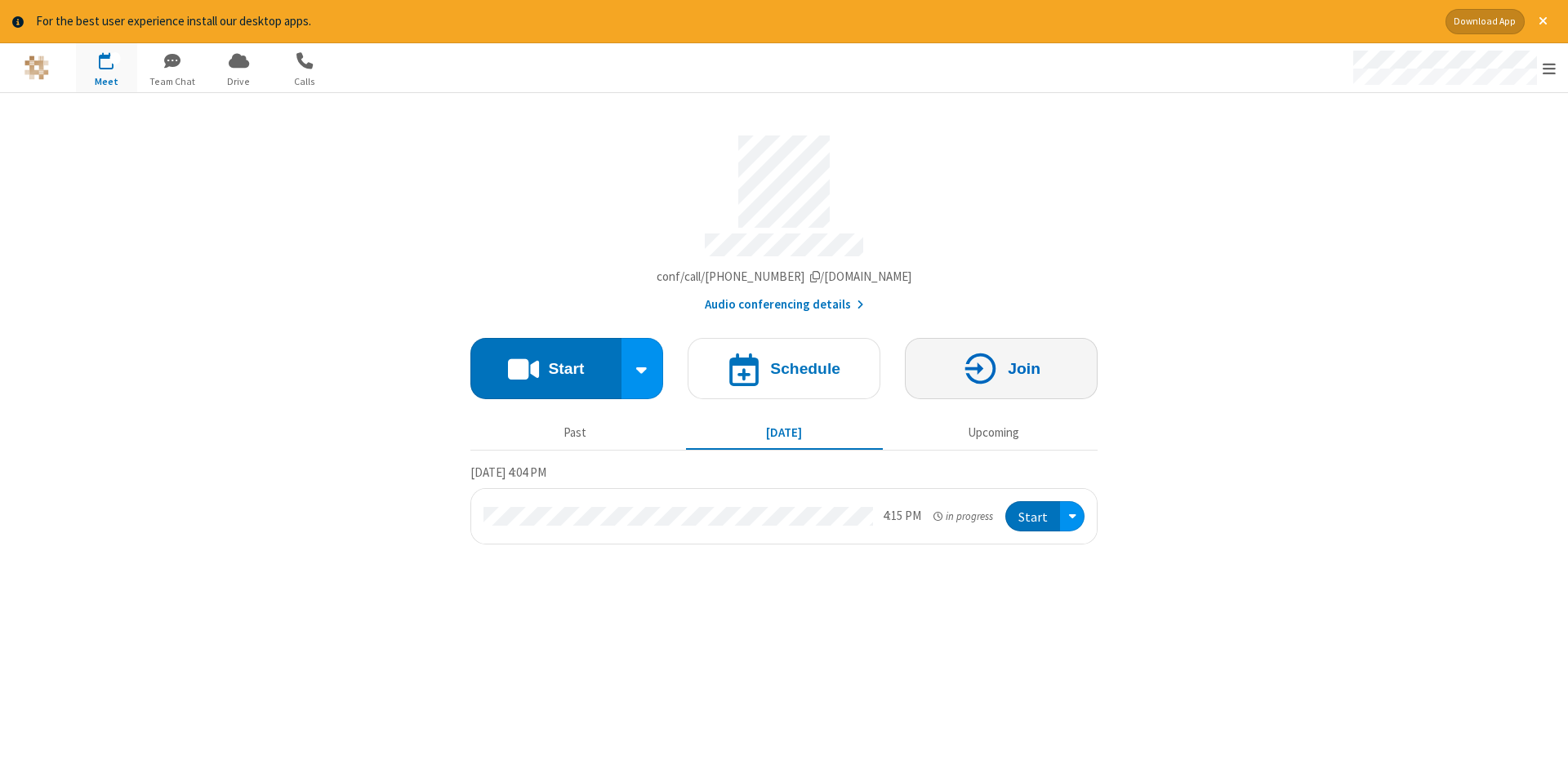
click at [1012, 377] on button "Join" at bounding box center [1001, 368] width 192 height 61
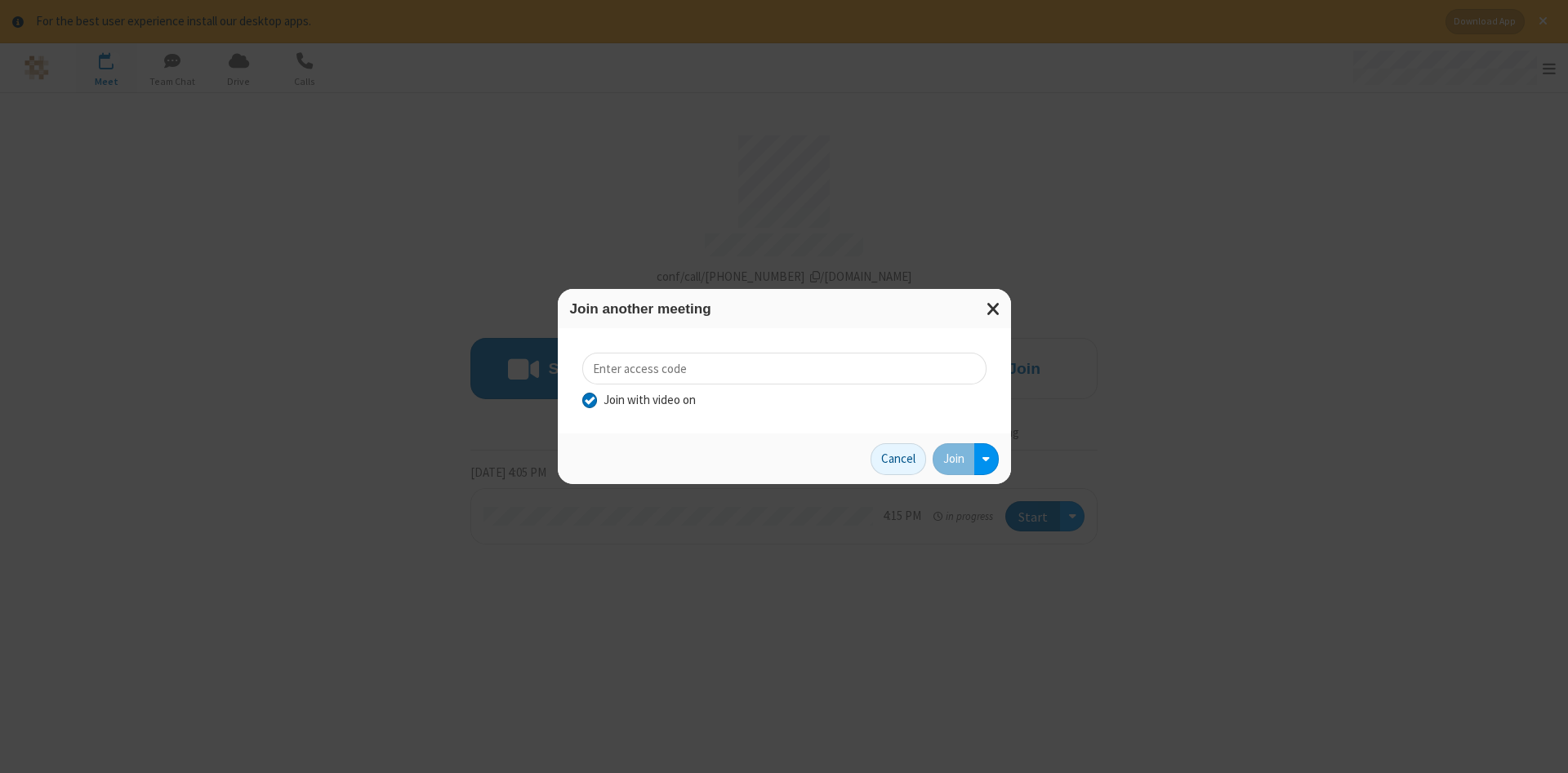
click at [830, 368] on input "tel" at bounding box center [785, 368] width 405 height 32
type input "123123"
click at [994, 307] on span at bounding box center [994, 308] width 14 height 22
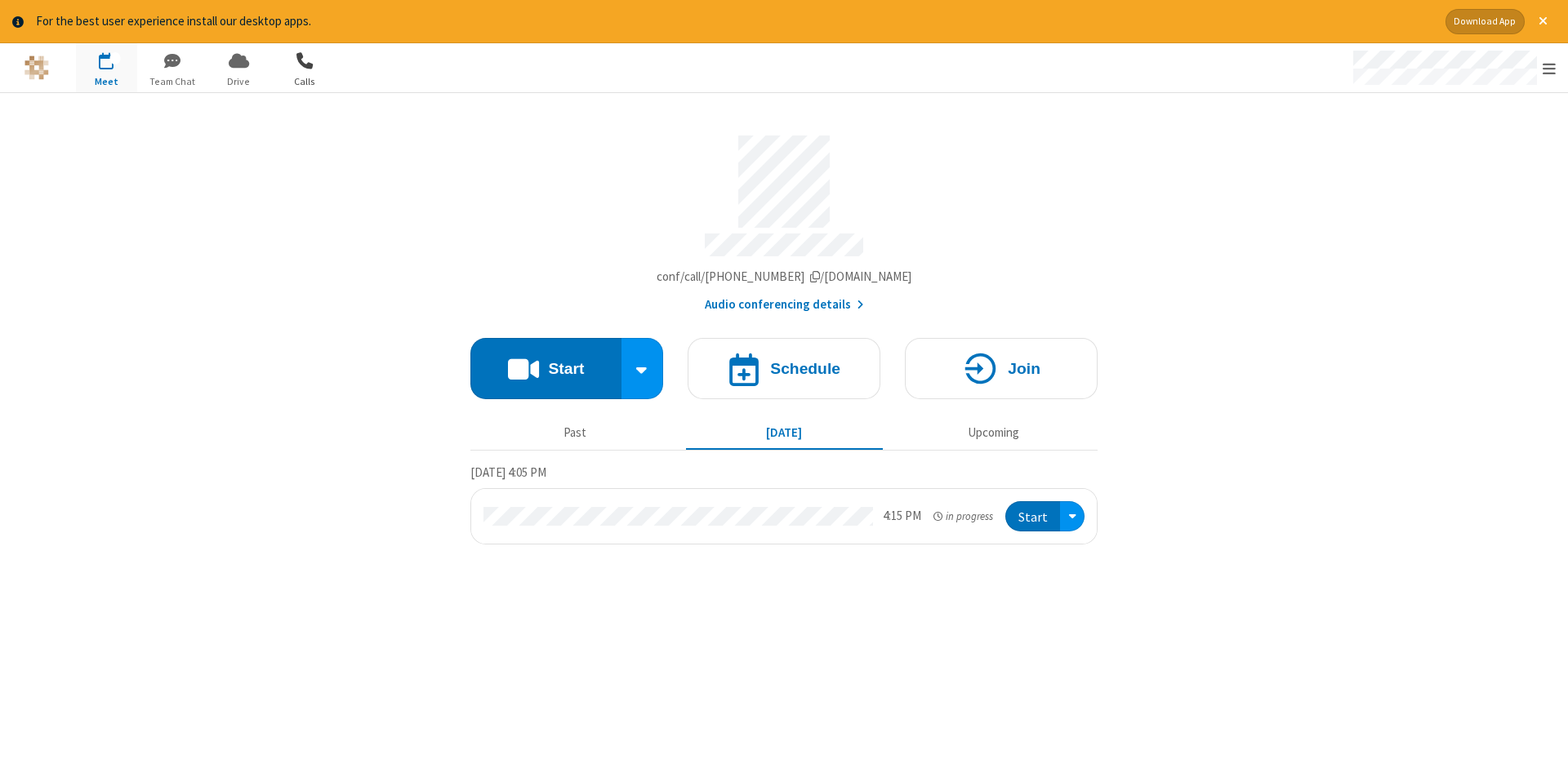
click at [293, 81] on span "Calls" at bounding box center [305, 81] width 61 height 14
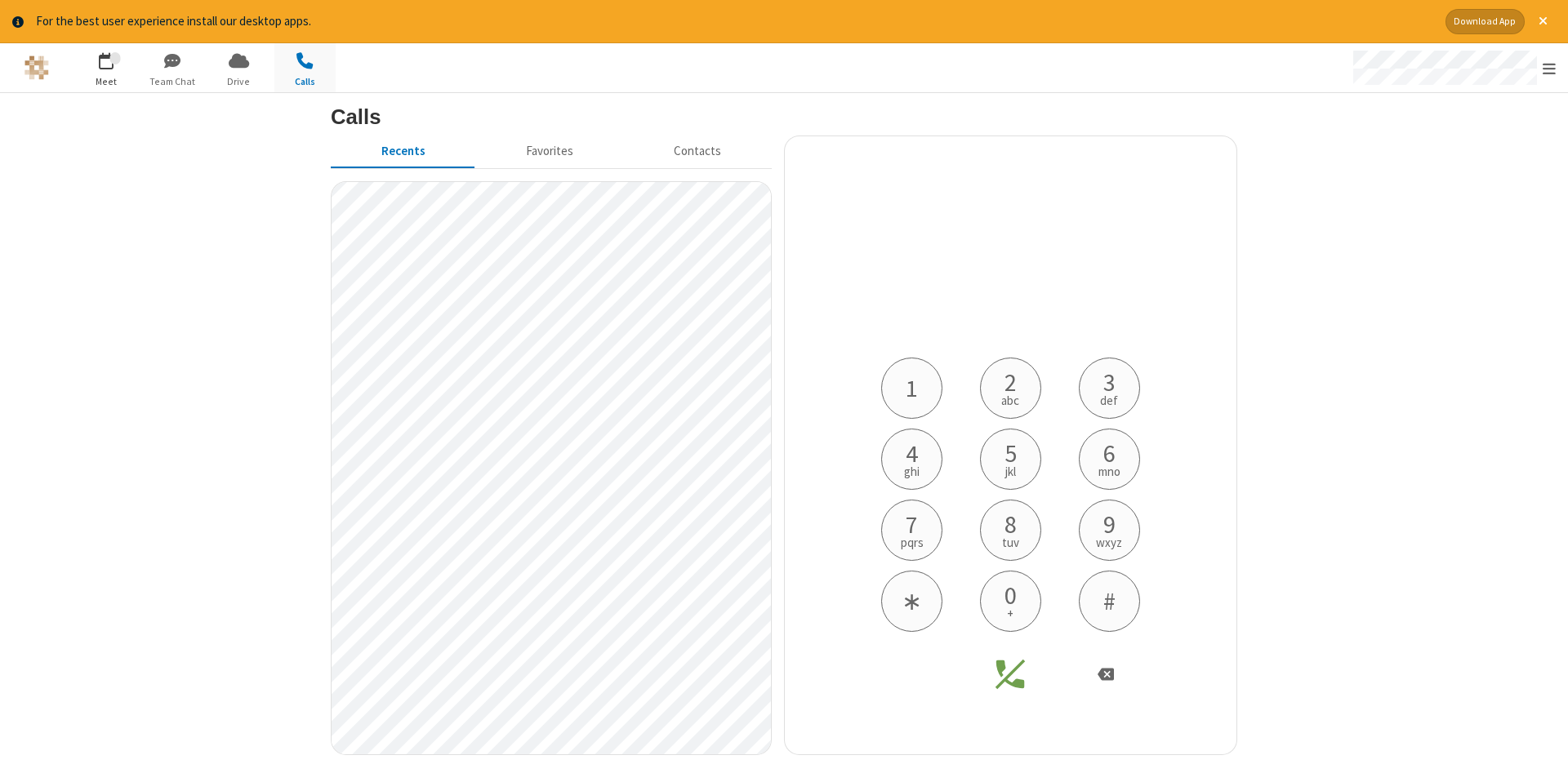
click at [107, 77] on span "Meet" at bounding box center [107, 81] width 61 height 14
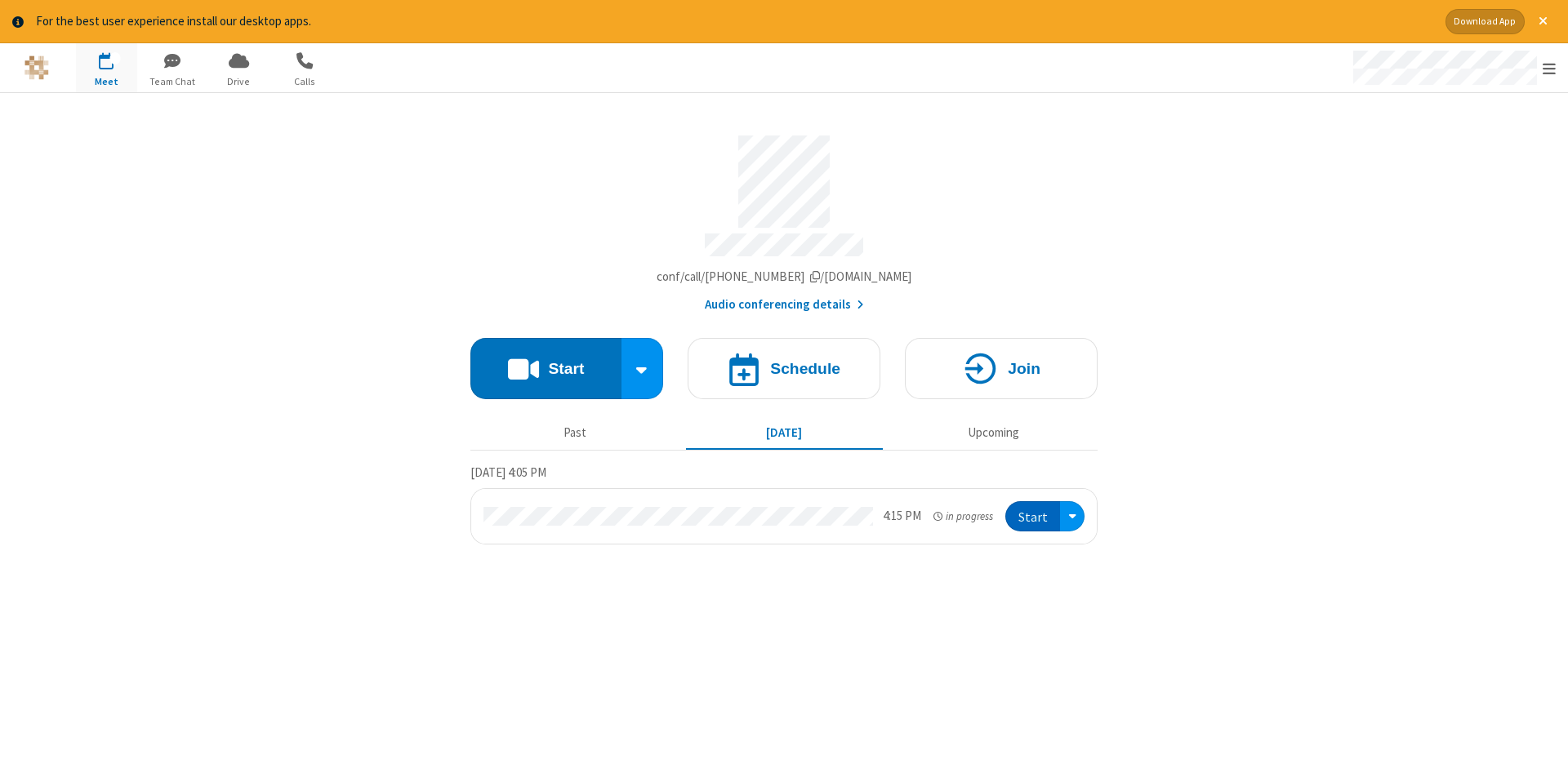
click at [1040, 516] on button "Start" at bounding box center [1032, 516] width 55 height 30
click at [1082, 510] on div "Open menu" at bounding box center [1072, 516] width 24 height 30
click at [1081, 510] on div "Open menu" at bounding box center [1072, 516] width 24 height 30
click at [812, 367] on h4 "Schedule" at bounding box center [806, 368] width 70 height 15
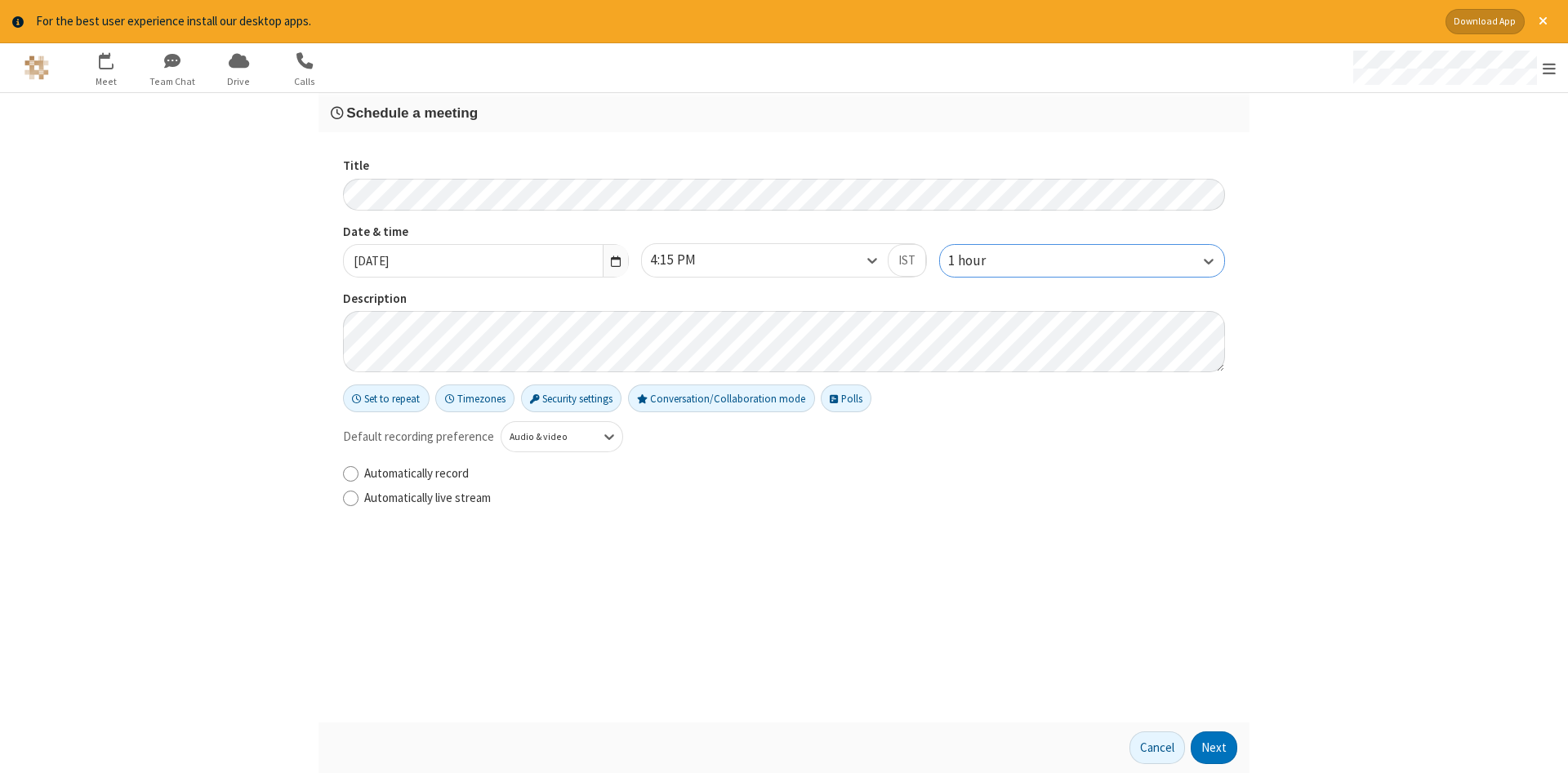
click at [1176, 261] on div "1 hour" at bounding box center [1082, 260] width 285 height 32
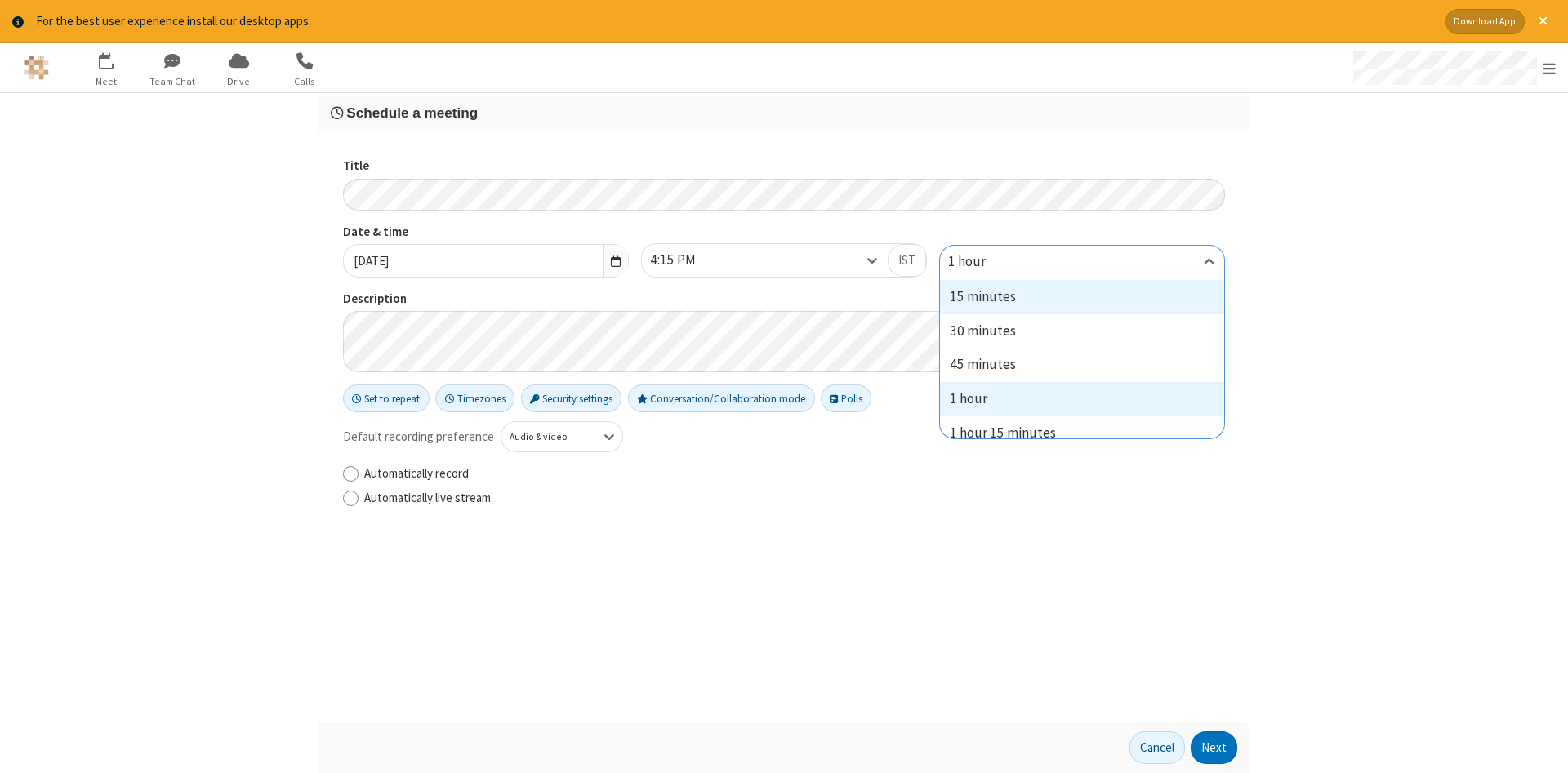
click at [1070, 266] on input "text" at bounding box center [1036, 262] width 176 height 16
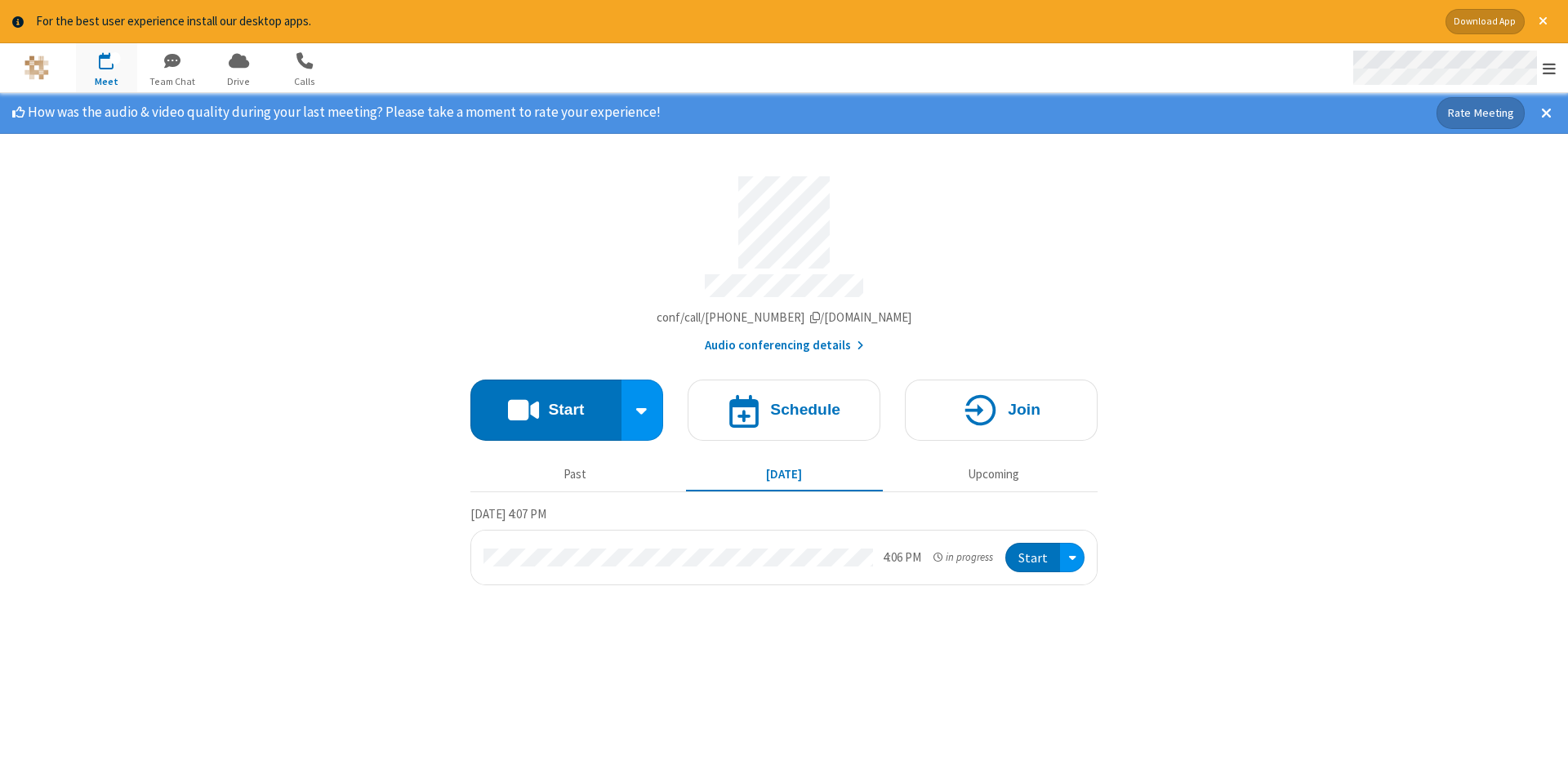
click at [1543, 63] on div "Open menu" at bounding box center [1452, 68] width 230 height 49
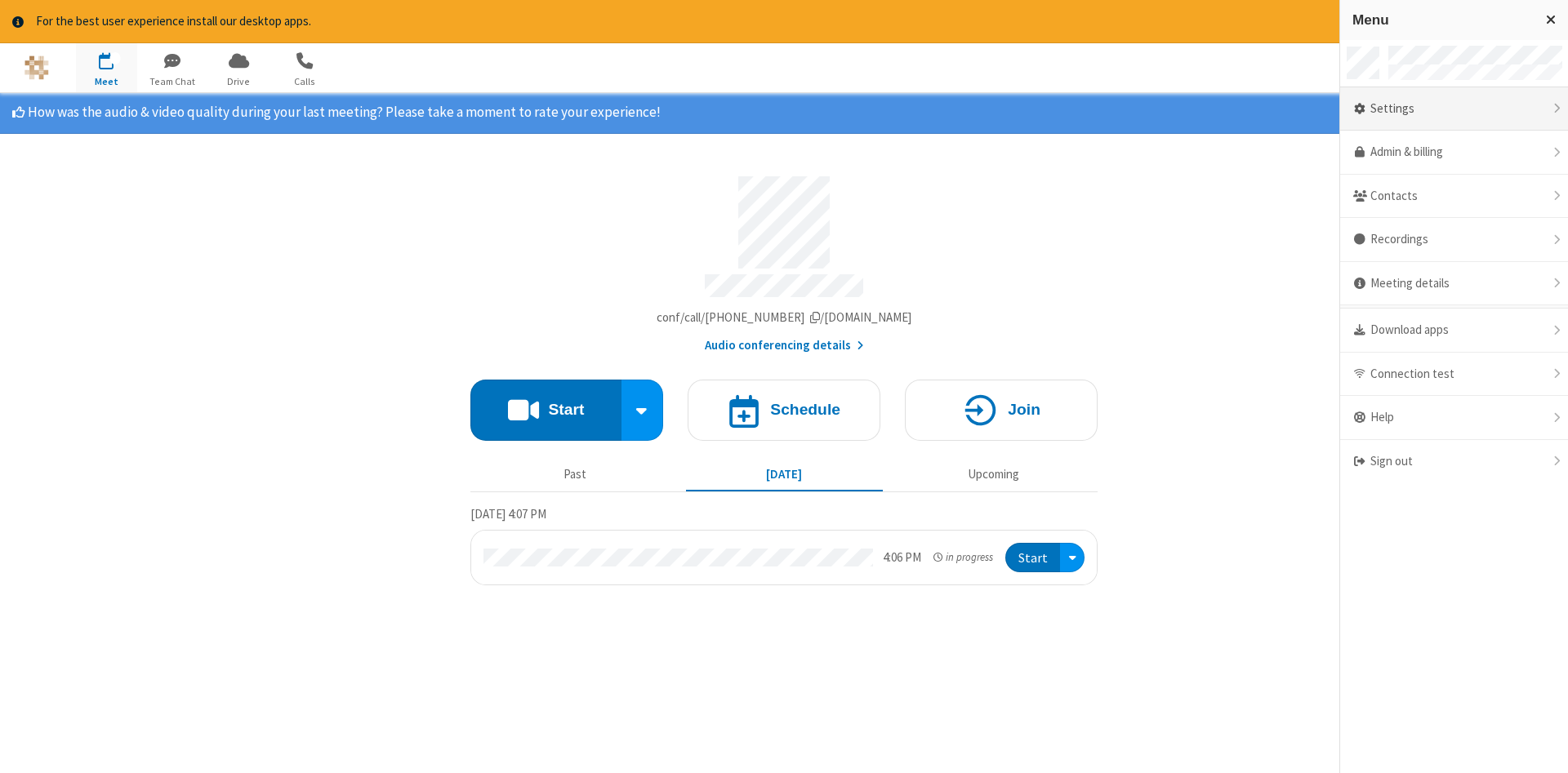
click at [1414, 119] on div "Settings" at bounding box center [1454, 109] width 228 height 44
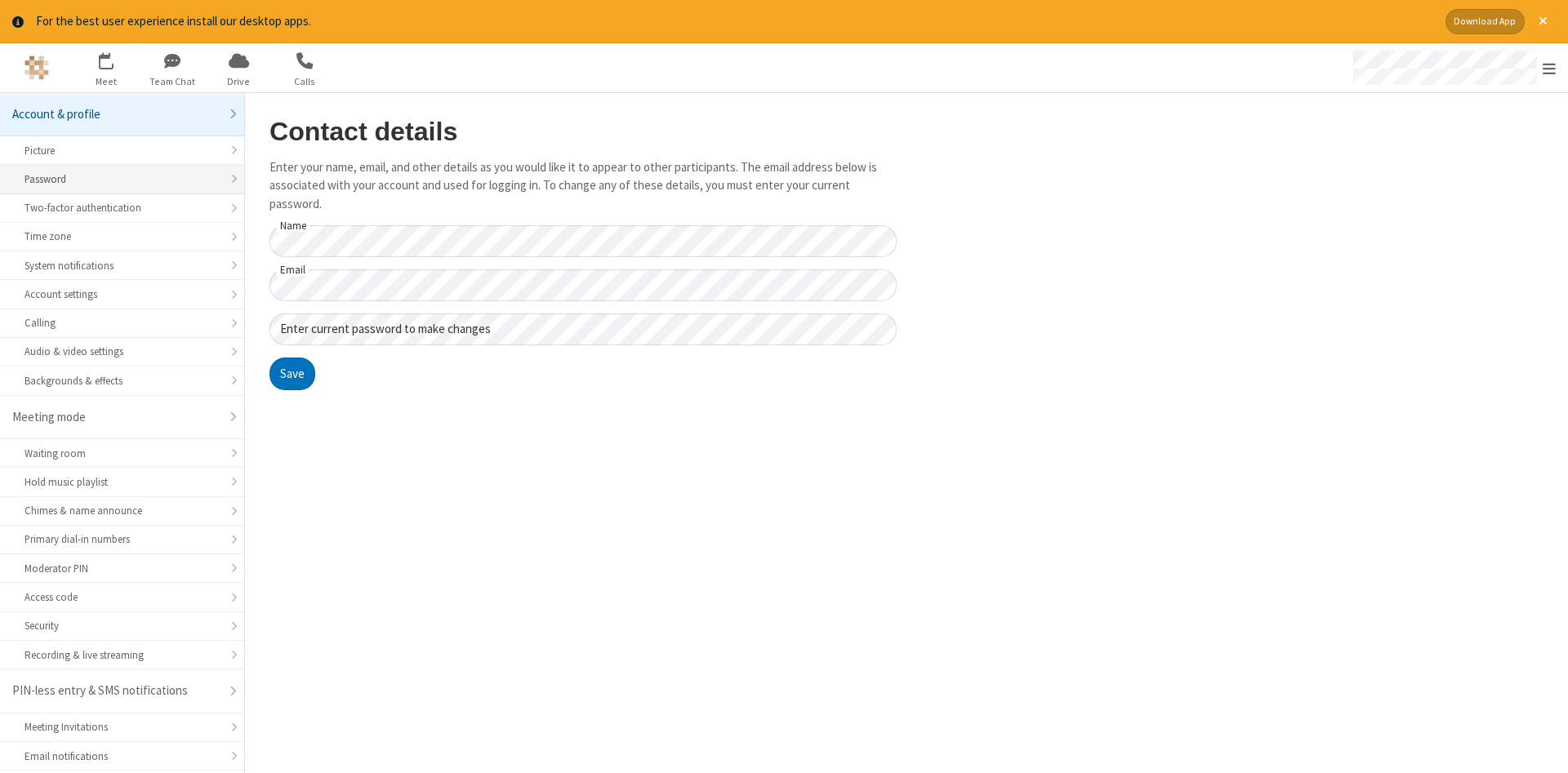
click at [80, 181] on div "Password" at bounding box center [122, 179] width 195 height 15
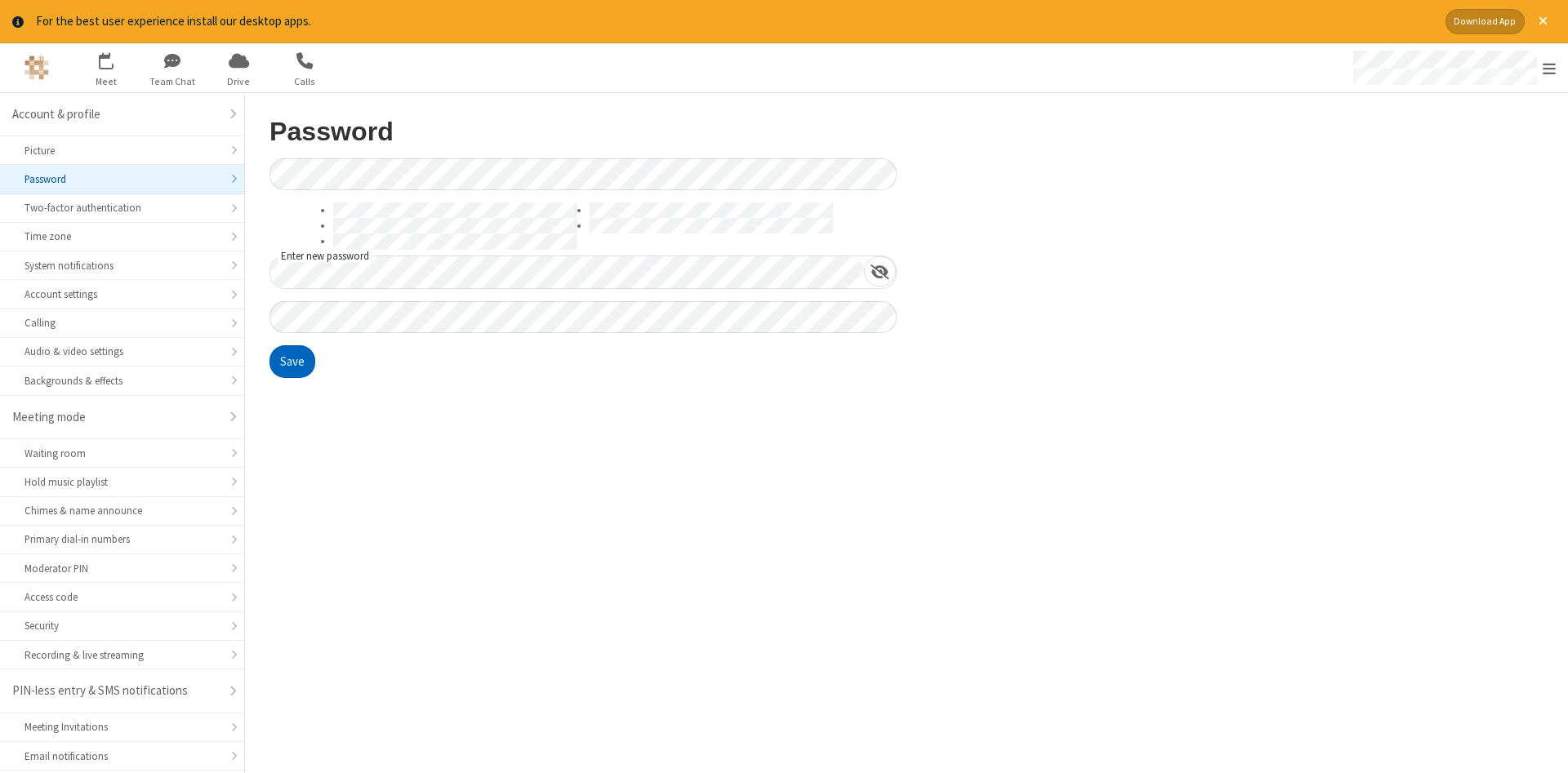
click at [300, 366] on button "Save" at bounding box center [292, 361] width 46 height 33
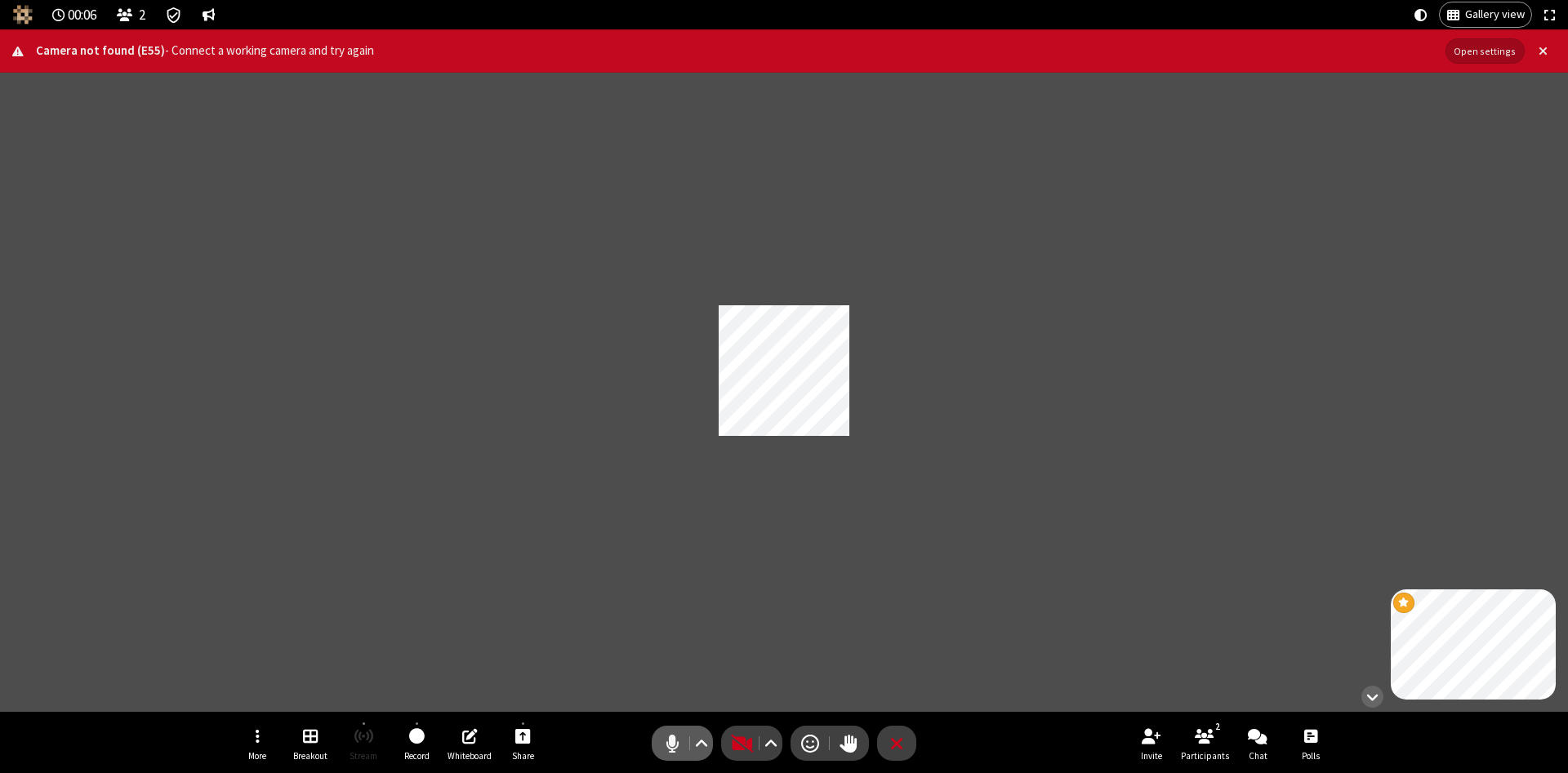
click at [669, 743] on span "Mute (Alt+A)" at bounding box center [672, 743] width 24 height 23
click at [892, 745] on span "End or leave meeting" at bounding box center [897, 743] width 13 height 23
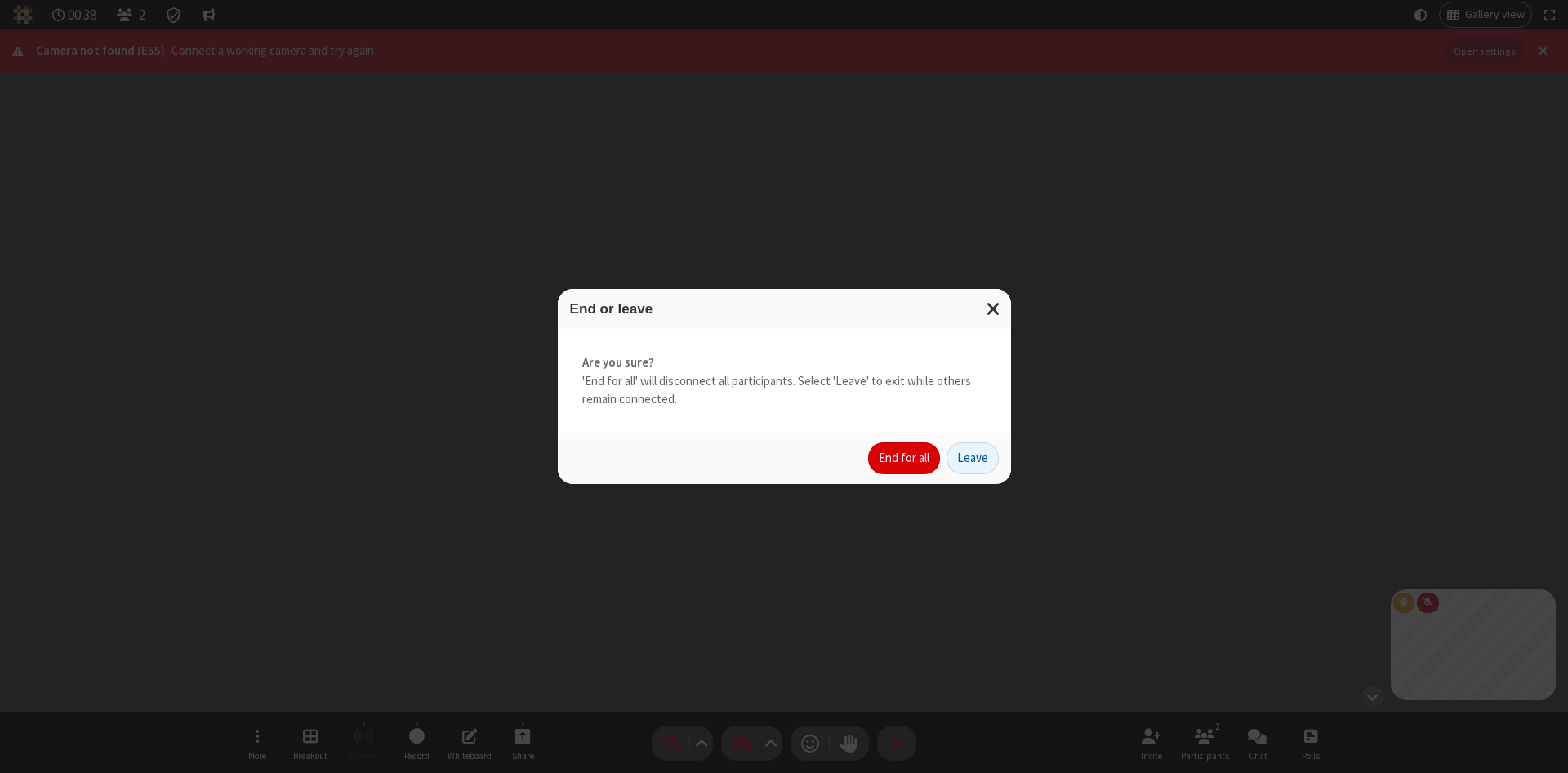
click at [910, 464] on button "End for all" at bounding box center [904, 459] width 72 height 33
